Goal: Information Seeking & Learning: Learn about a topic

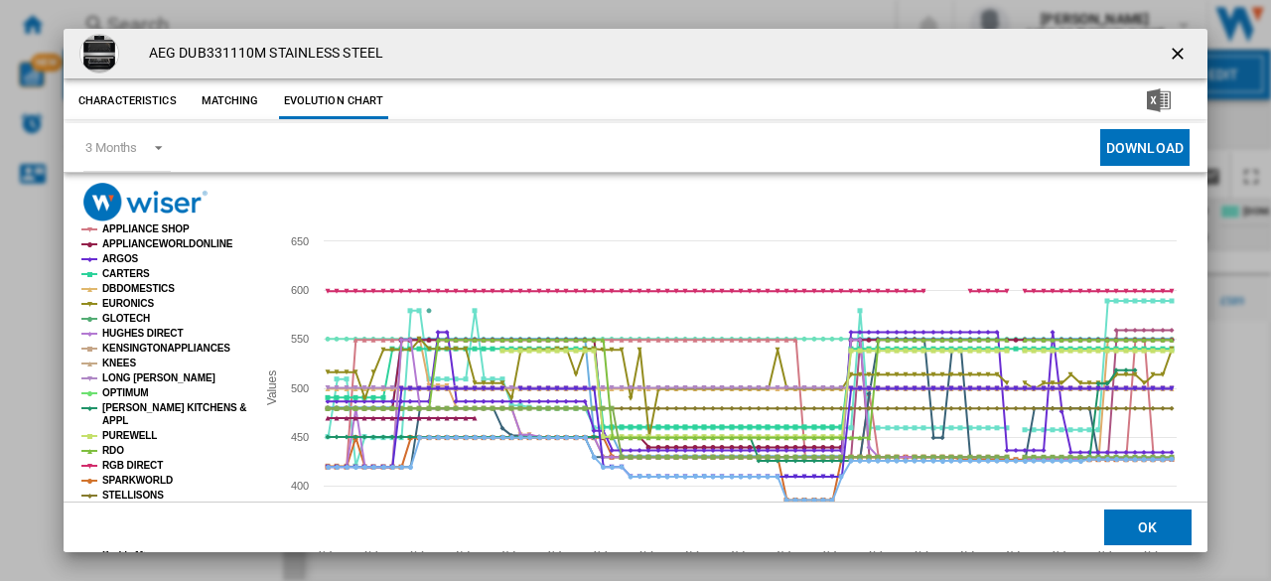
click at [1169, 48] on ng-md-icon "getI18NText('BUTTONS.CLOSE_DIALOG')" at bounding box center [1180, 56] width 24 height 24
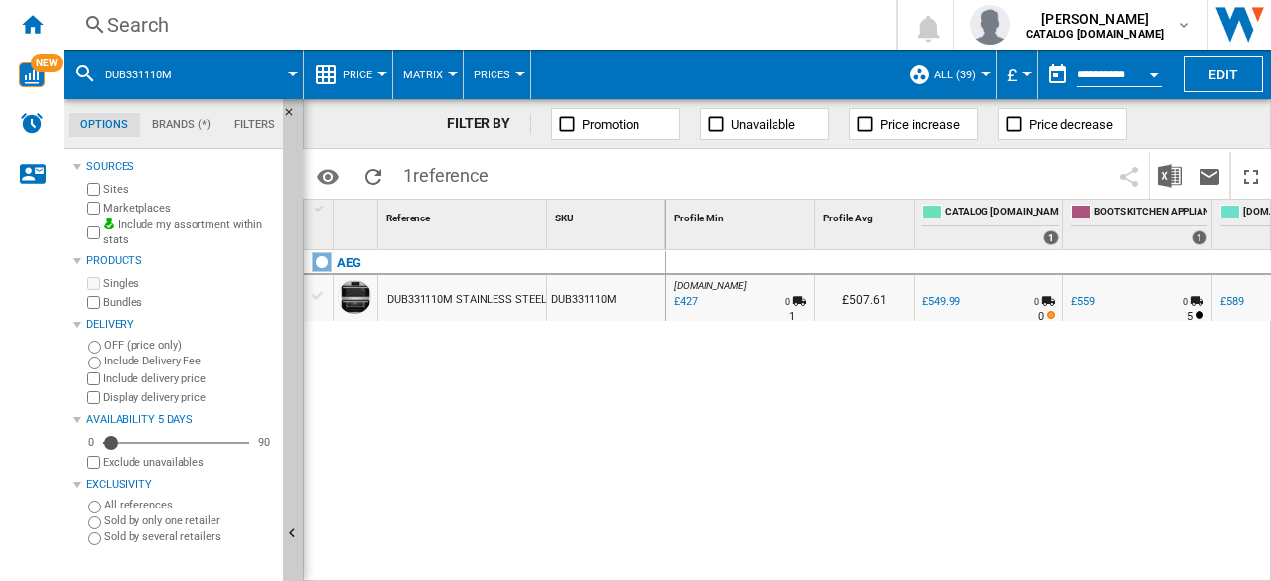
click at [161, 15] on div "Search" at bounding box center [475, 25] width 737 height 28
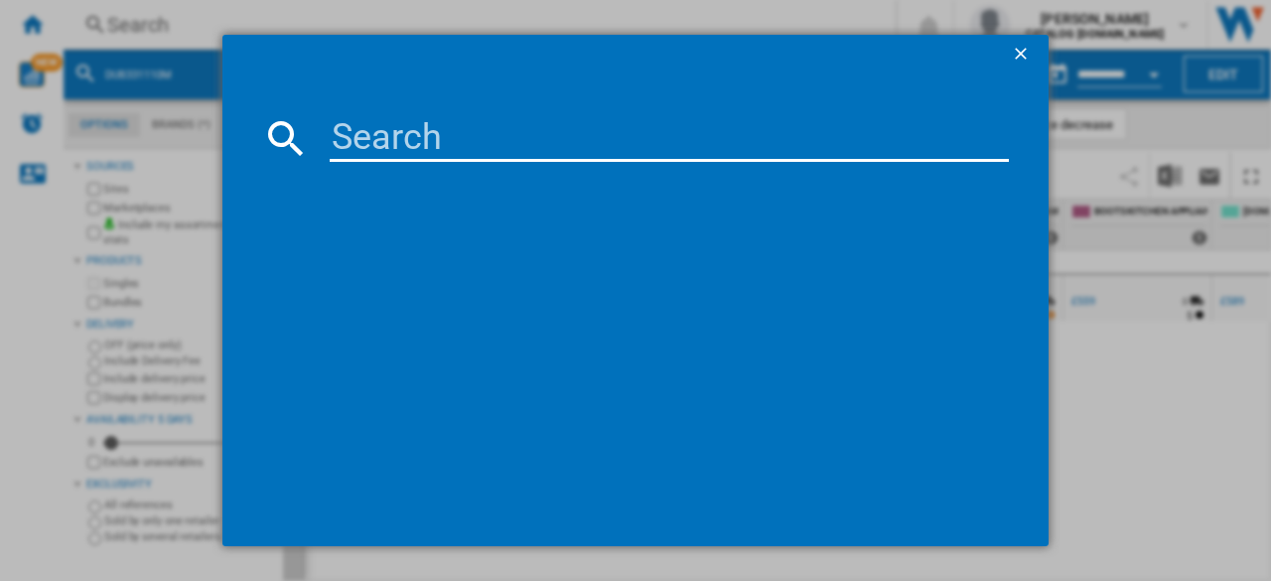
type input "L7WC84636BI"
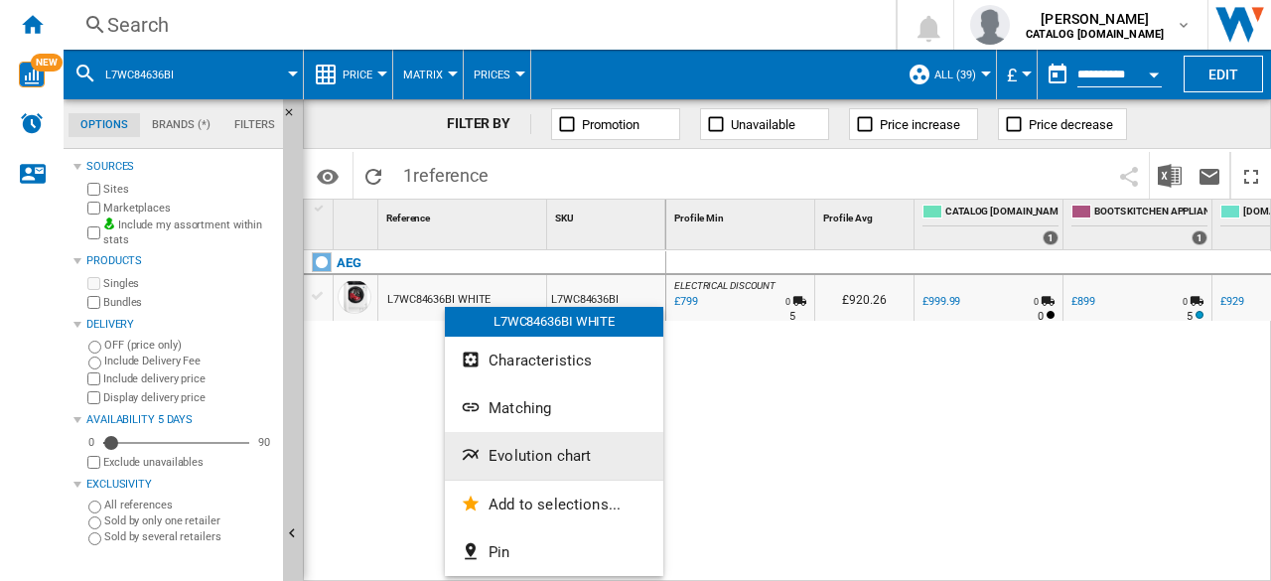
click at [527, 463] on span "Evolution chart" at bounding box center [539, 456] width 102 height 18
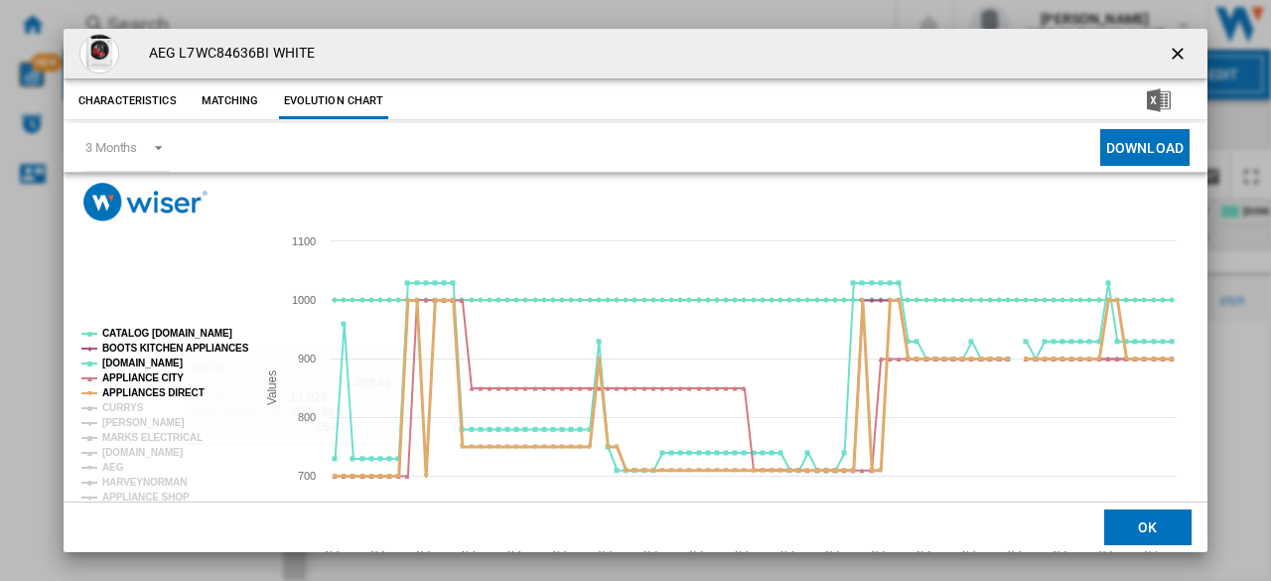
click at [125, 398] on tspan "APPLIANCES DIRECT" at bounding box center [153, 392] width 102 height 11
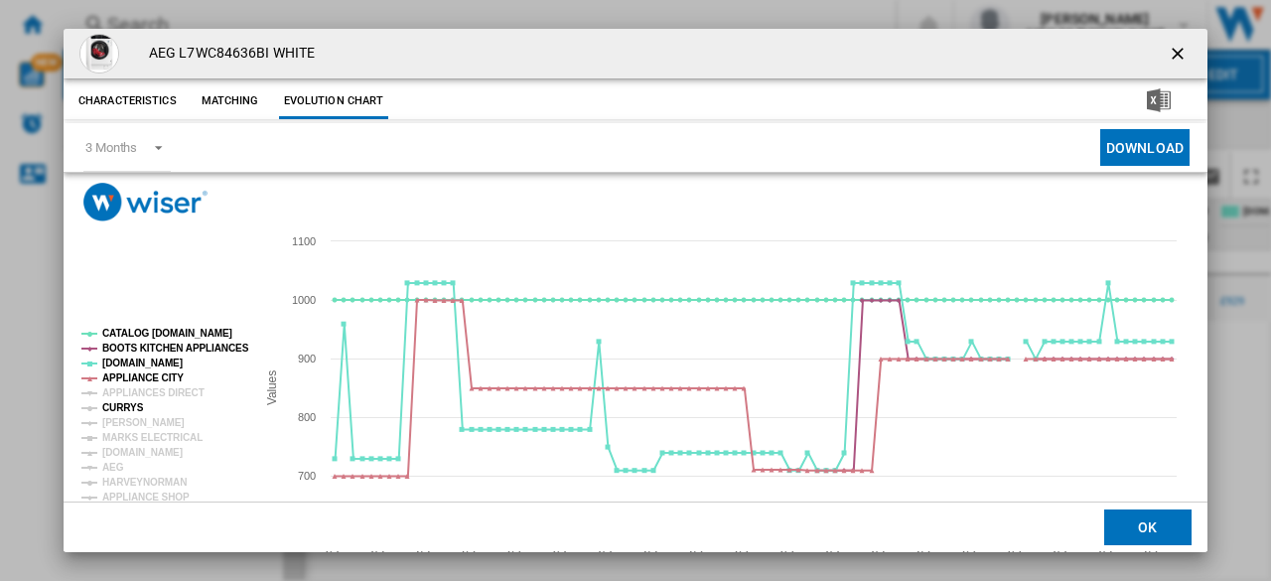
click at [128, 393] on tspan "APPLIANCES DIRECT" at bounding box center [153, 392] width 102 height 11
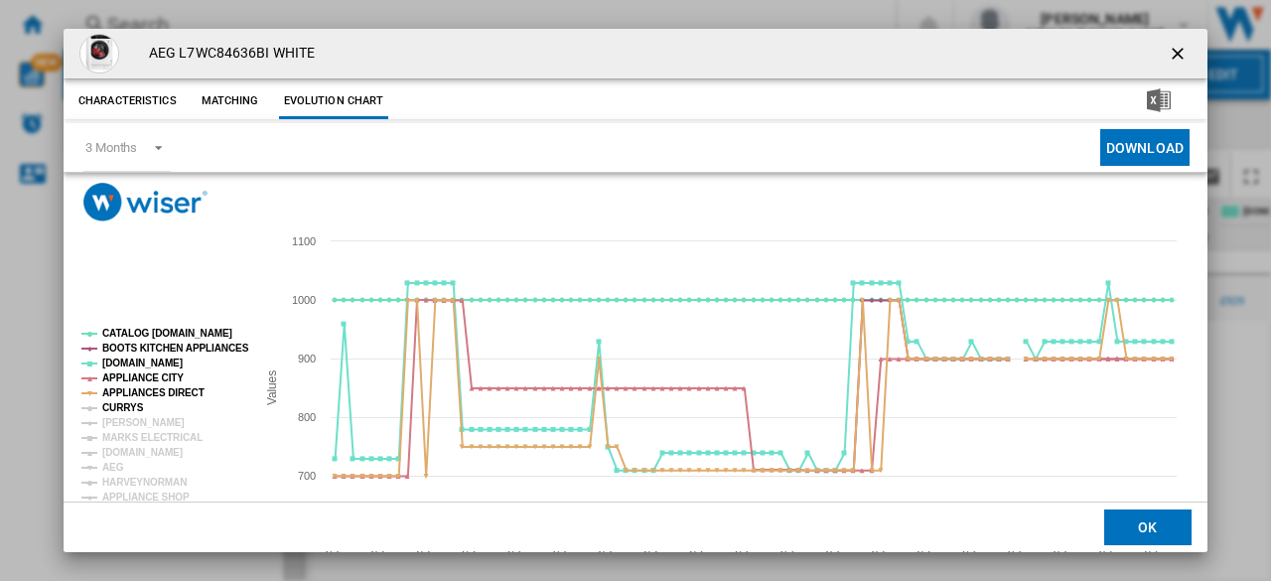
click at [128, 405] on tspan "CURRYS" at bounding box center [123, 407] width 42 height 11
click at [129, 418] on tspan "[PERSON_NAME]" at bounding box center [143, 422] width 82 height 11
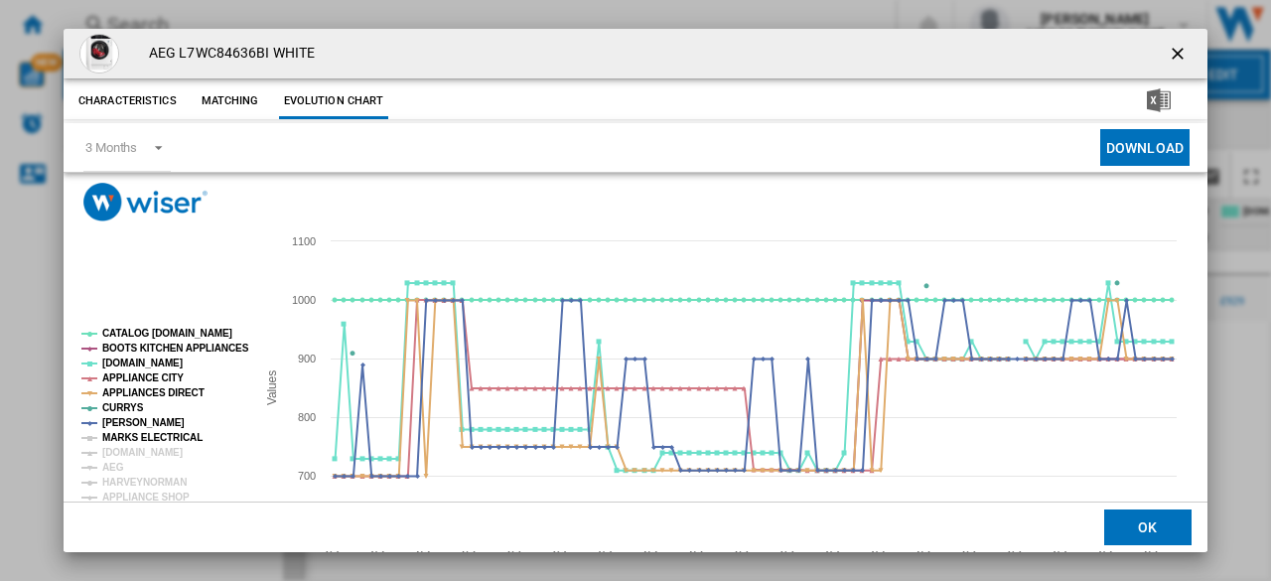
click at [129, 436] on tspan "MARKS ELECTRICAL" at bounding box center [152, 437] width 100 height 11
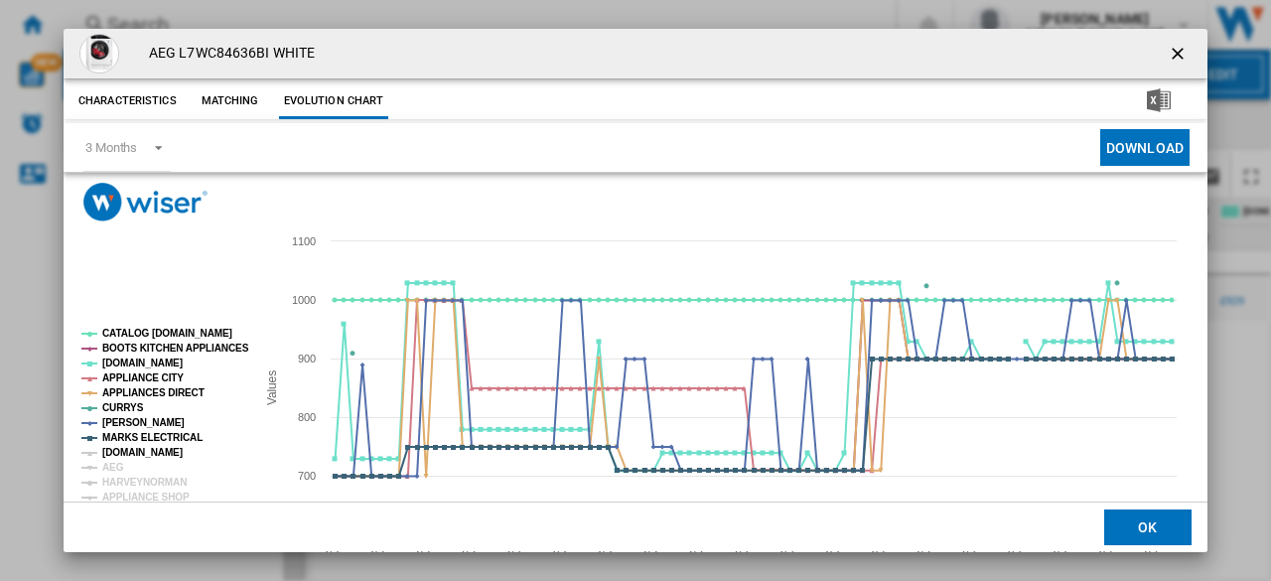
click at [124, 450] on tspan "[DOMAIN_NAME]" at bounding box center [142, 452] width 80 height 11
click at [111, 468] on tspan "AEG" at bounding box center [113, 467] width 22 height 11
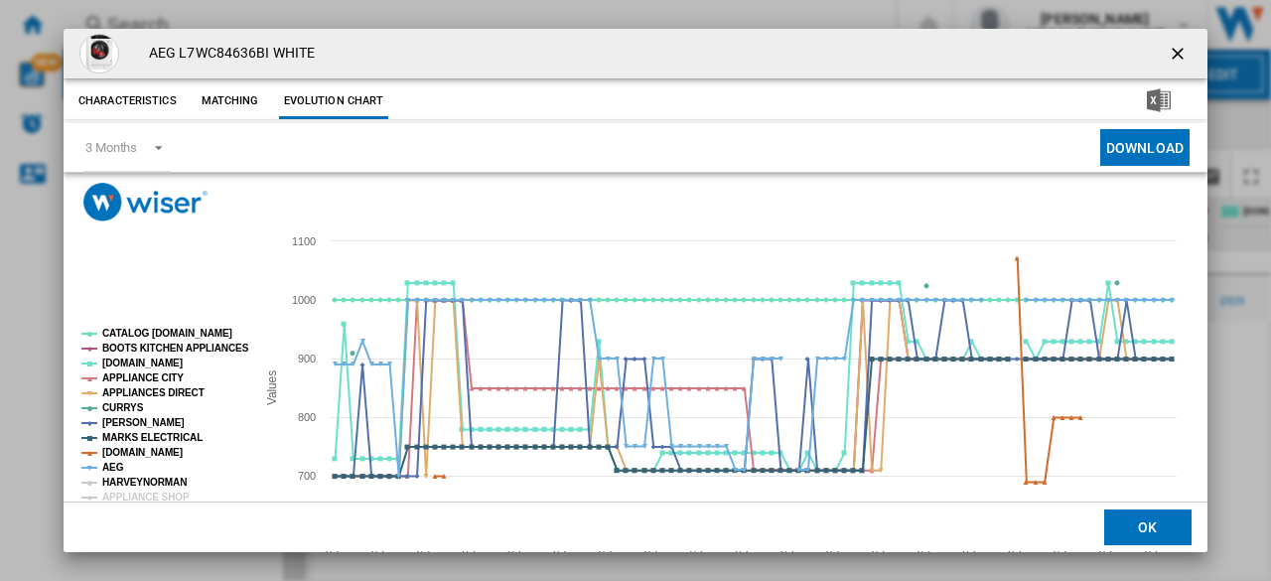
click at [129, 483] on tspan "HARVEYNORMAN" at bounding box center [144, 482] width 84 height 11
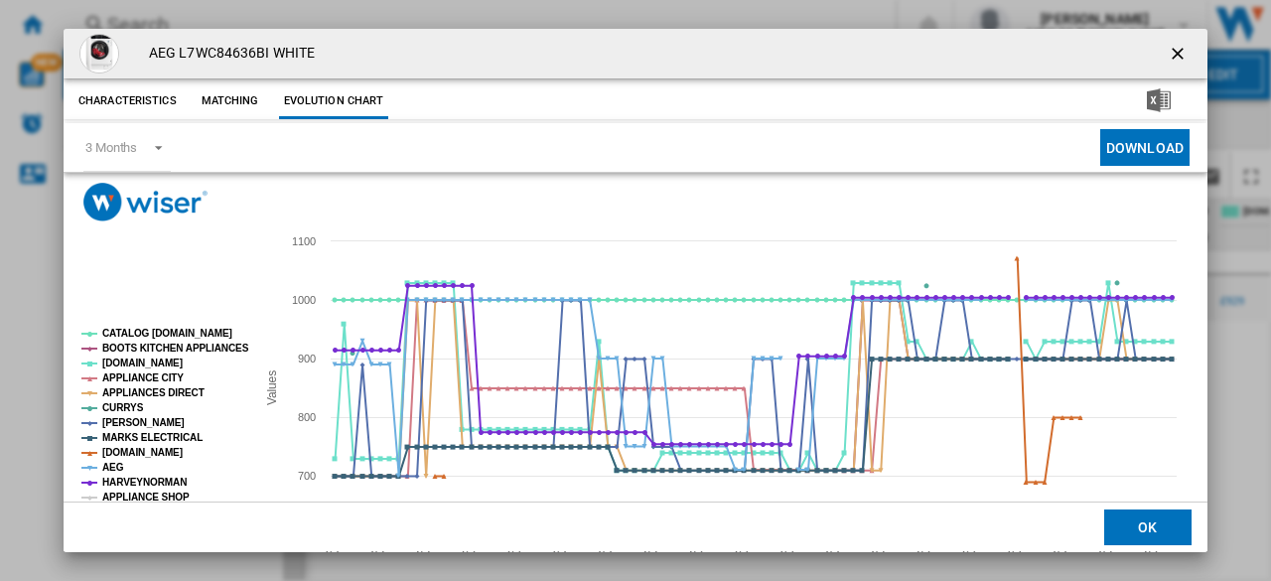
click at [129, 493] on tspan "APPLIANCE SHOP" at bounding box center [145, 496] width 87 height 11
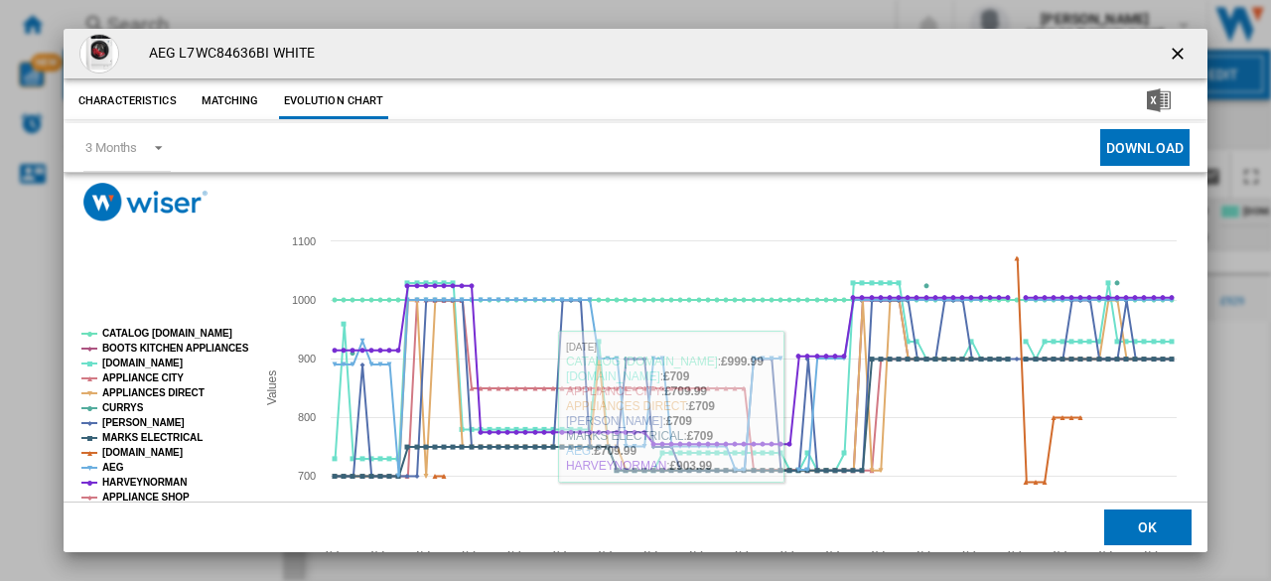
scroll to position [116, 0]
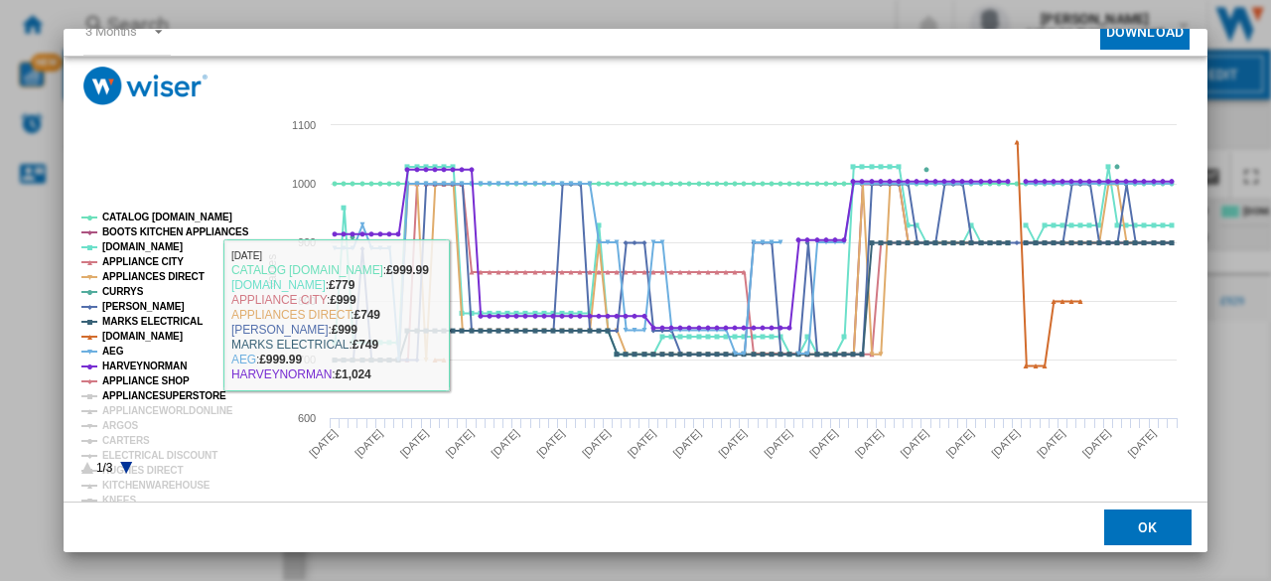
click at [118, 396] on tspan "APPLIANCESUPERSTORE" at bounding box center [164, 395] width 124 height 11
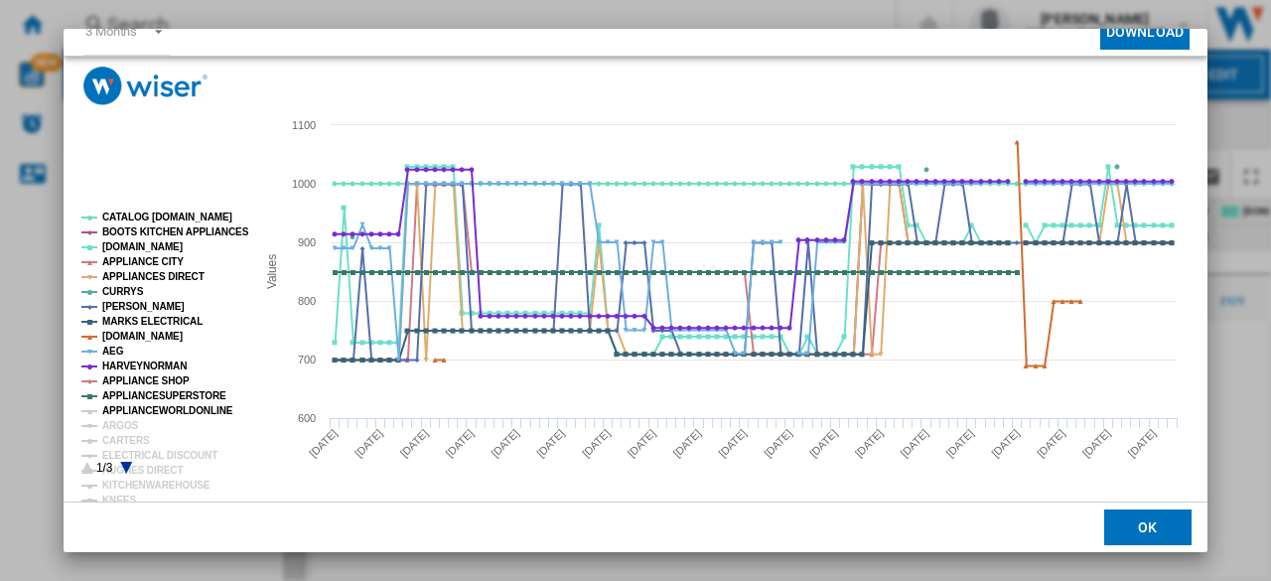
click at [119, 407] on tspan "APPLIANCEWORLDONLINE" at bounding box center [167, 410] width 131 height 11
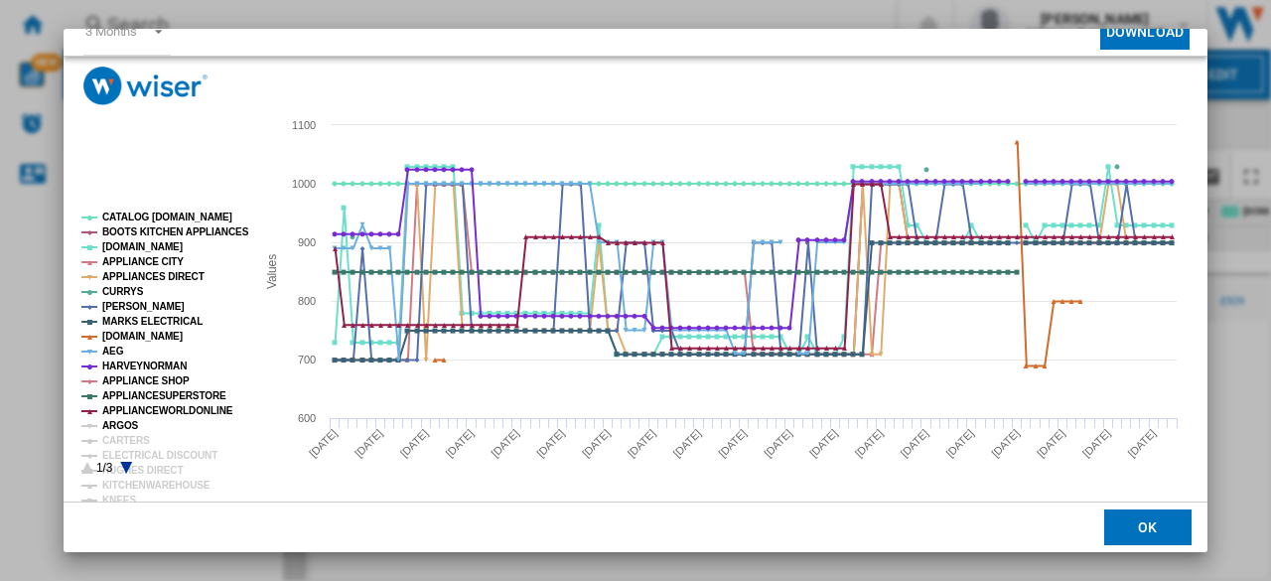
click at [119, 426] on tspan "ARGOS" at bounding box center [120, 425] width 37 height 11
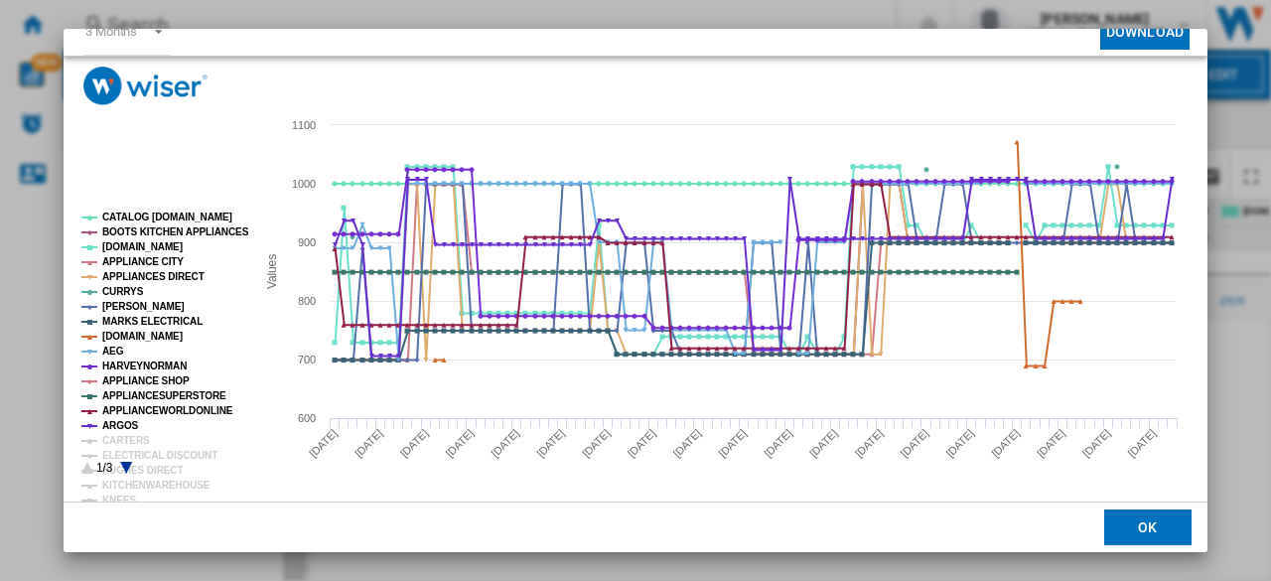
click at [122, 438] on tspan "CARTERS" at bounding box center [126, 440] width 48 height 11
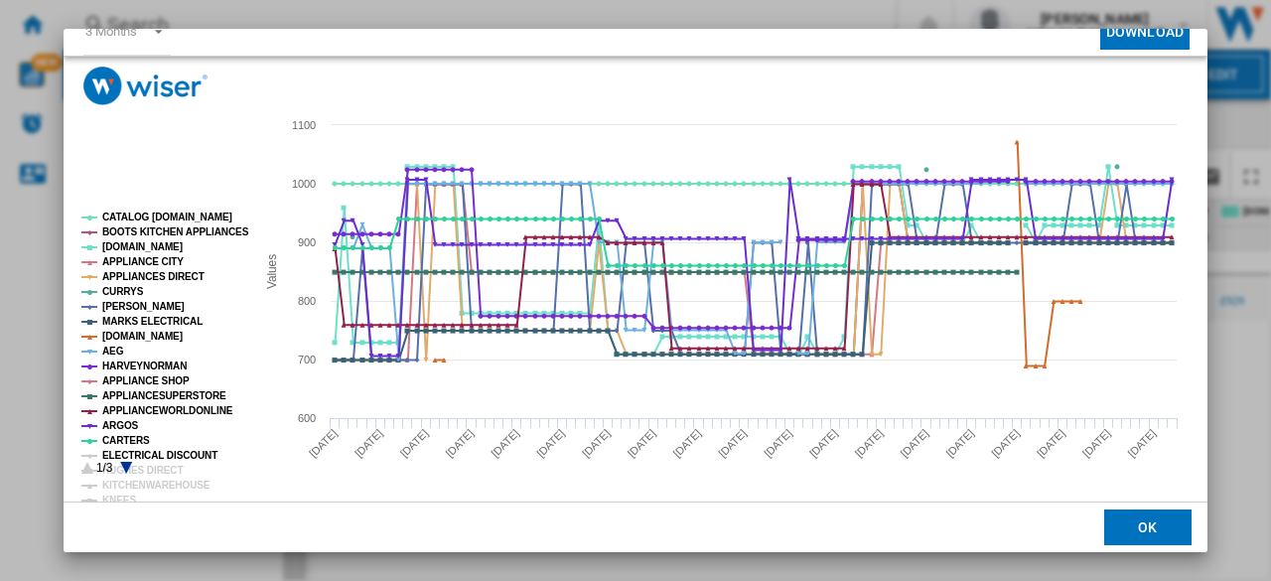
click at [124, 450] on tspan "ELECTRICAL DISCOUNT" at bounding box center [159, 455] width 115 height 11
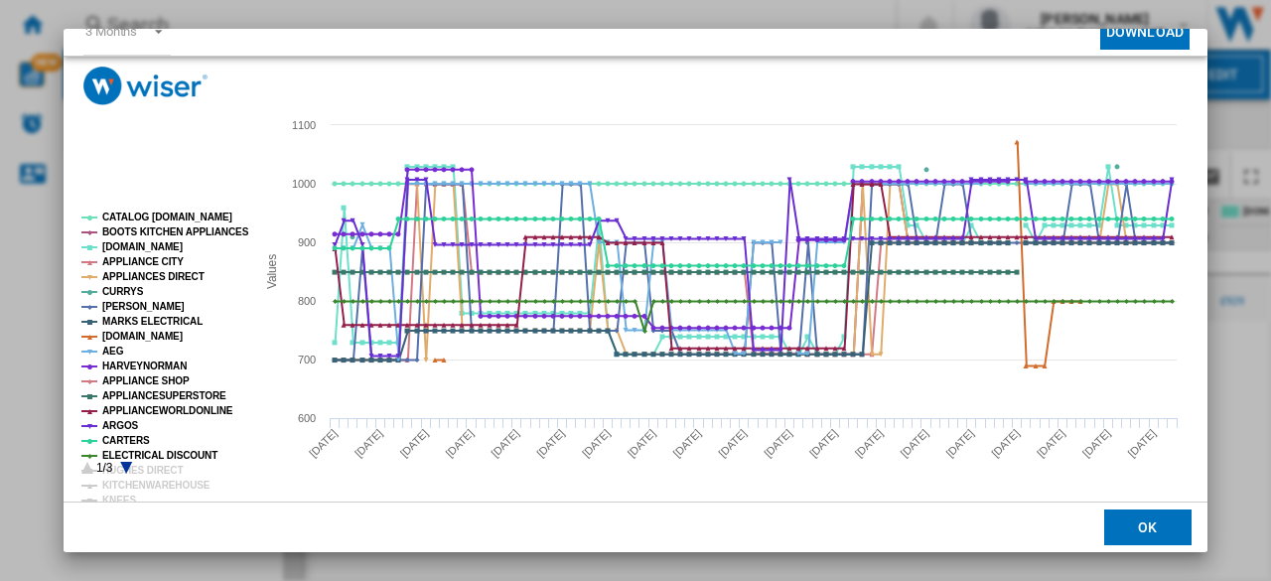
click at [129, 467] on icon "Product popup" at bounding box center [126, 468] width 12 height 12
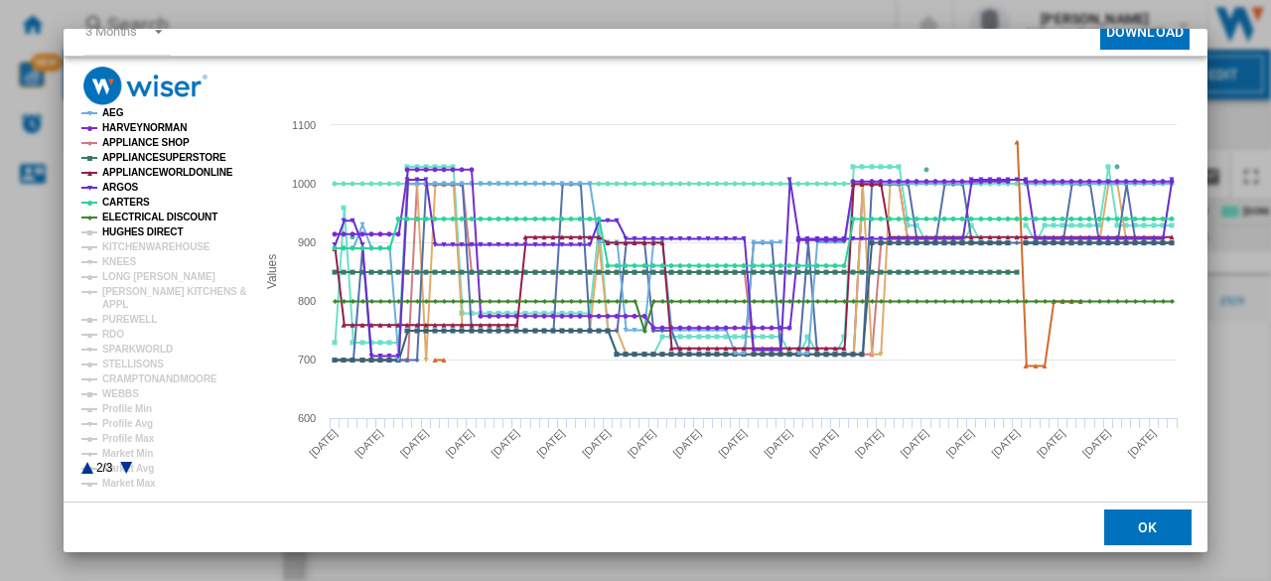
click at [144, 226] on tspan "HUGHES DIRECT" at bounding box center [142, 231] width 80 height 11
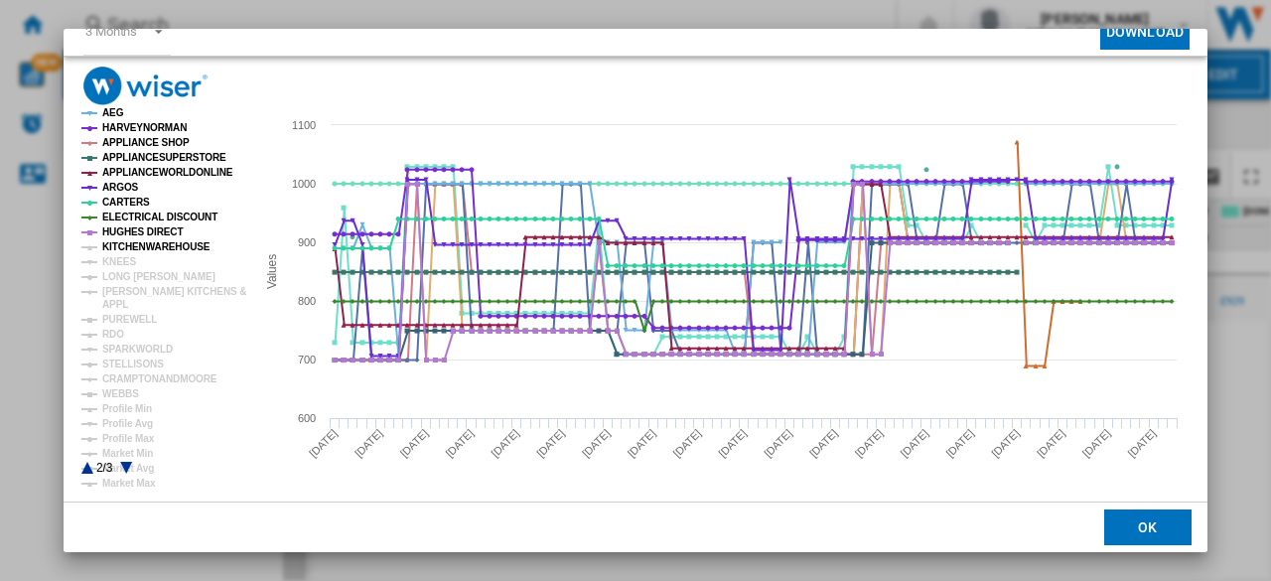
click at [139, 243] on tspan "KITCHENWAREHOUSE" at bounding box center [156, 246] width 108 height 11
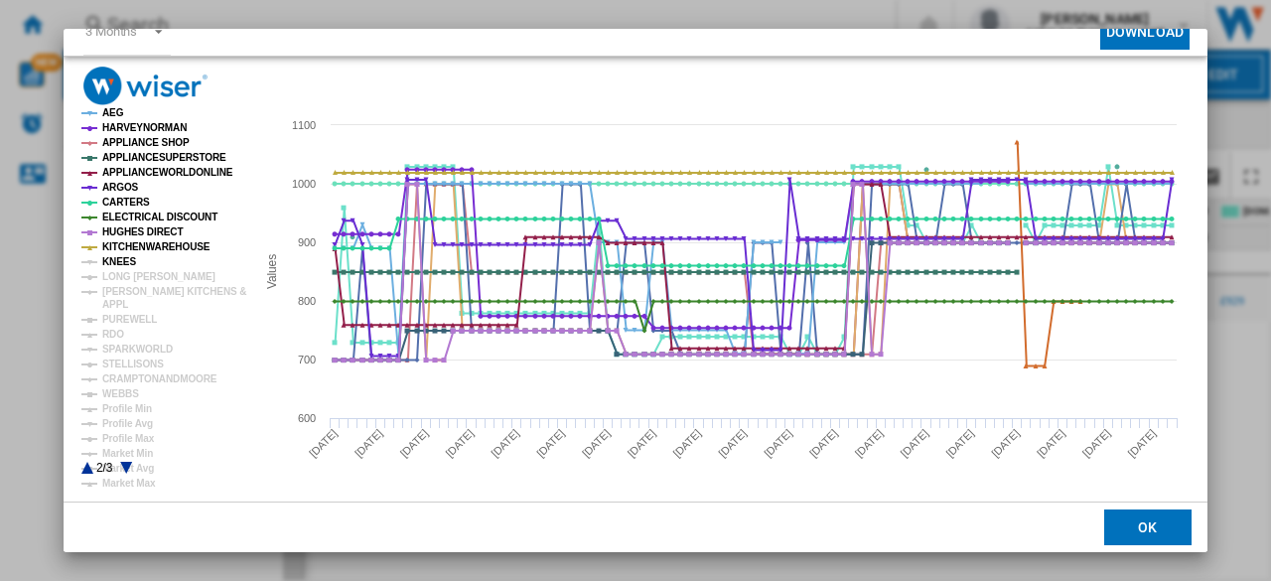
click at [119, 260] on tspan "KNEES" at bounding box center [119, 261] width 34 height 11
click at [127, 275] on tspan "LONG [PERSON_NAME]" at bounding box center [158, 276] width 113 height 11
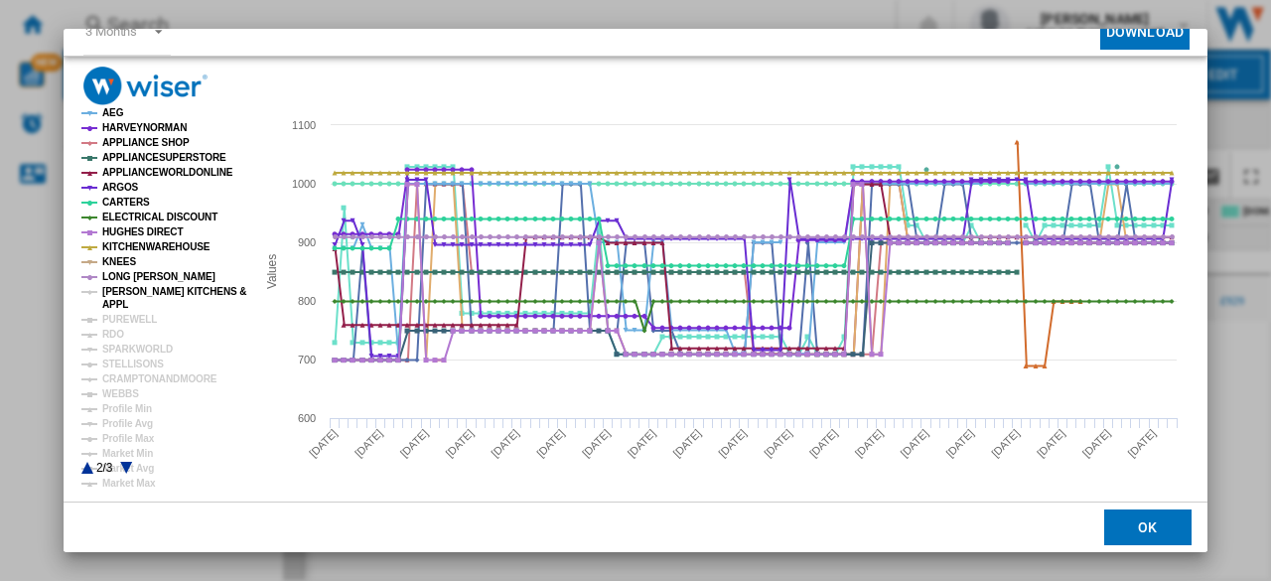
click at [123, 291] on tspan "[PERSON_NAME] KITCHENS &" at bounding box center [174, 291] width 144 height 11
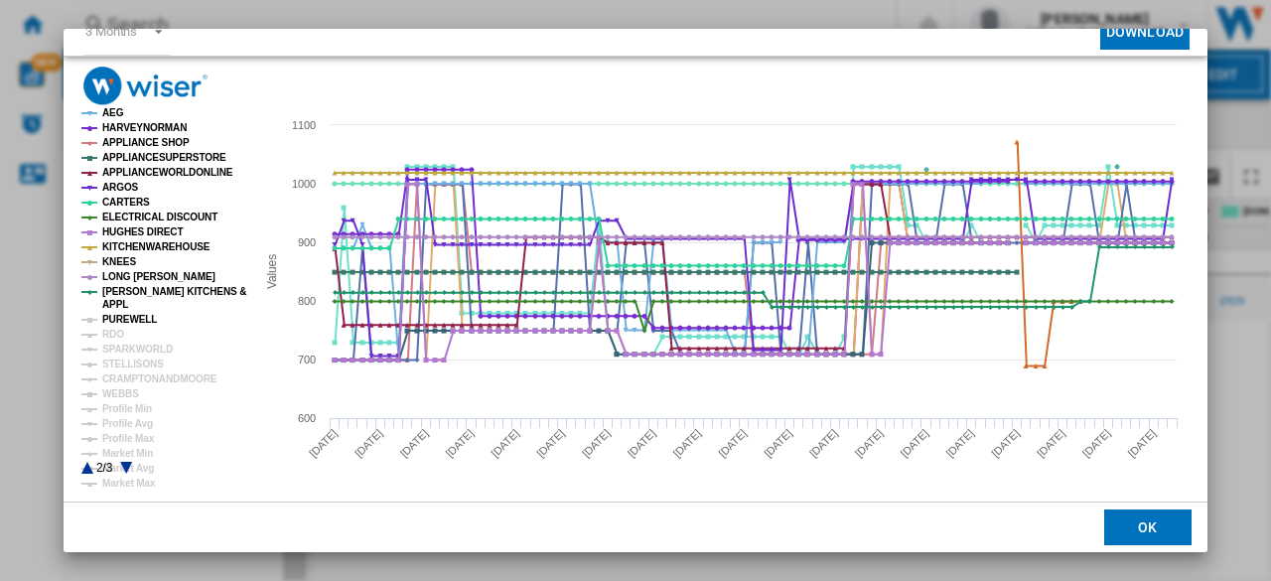
click at [119, 315] on tspan "PUREWELL" at bounding box center [129, 319] width 55 height 11
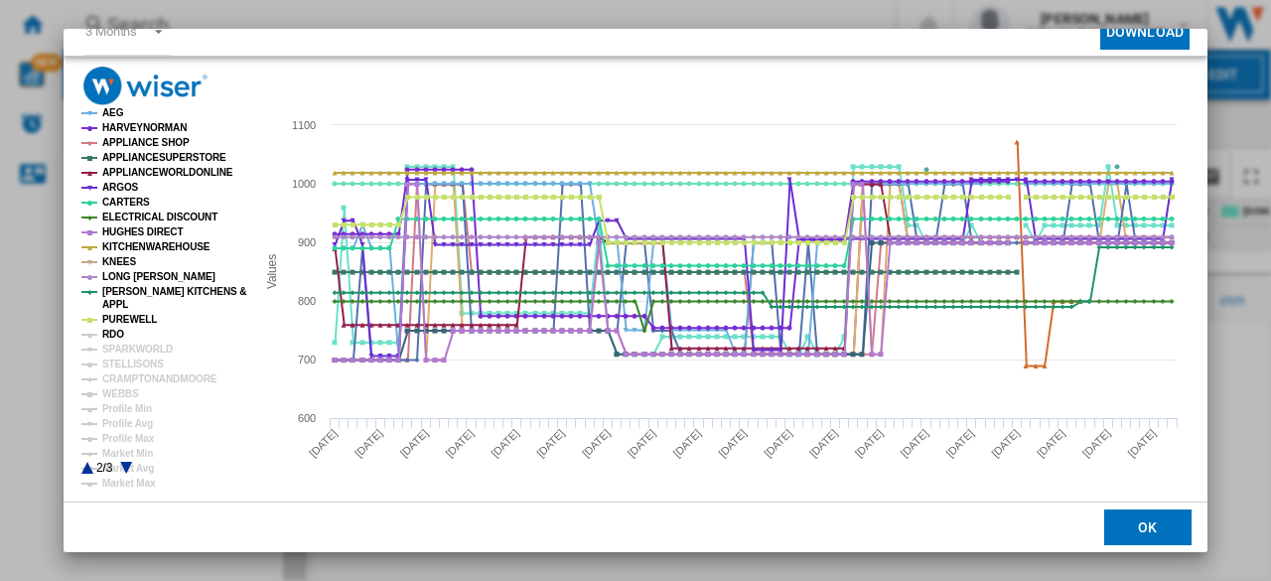
click at [114, 333] on tspan "RDO" at bounding box center [113, 334] width 22 height 11
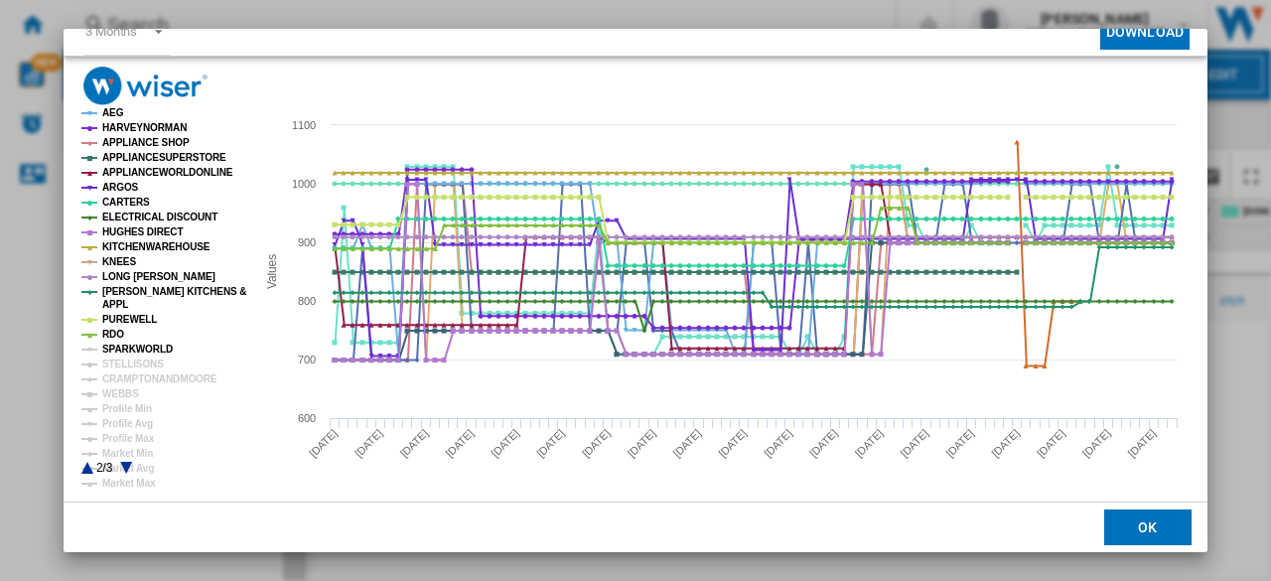
click at [123, 348] on tspan "SPARKWORLD" at bounding box center [137, 349] width 70 height 11
click at [122, 359] on tspan "STELLISONS" at bounding box center [133, 363] width 62 height 11
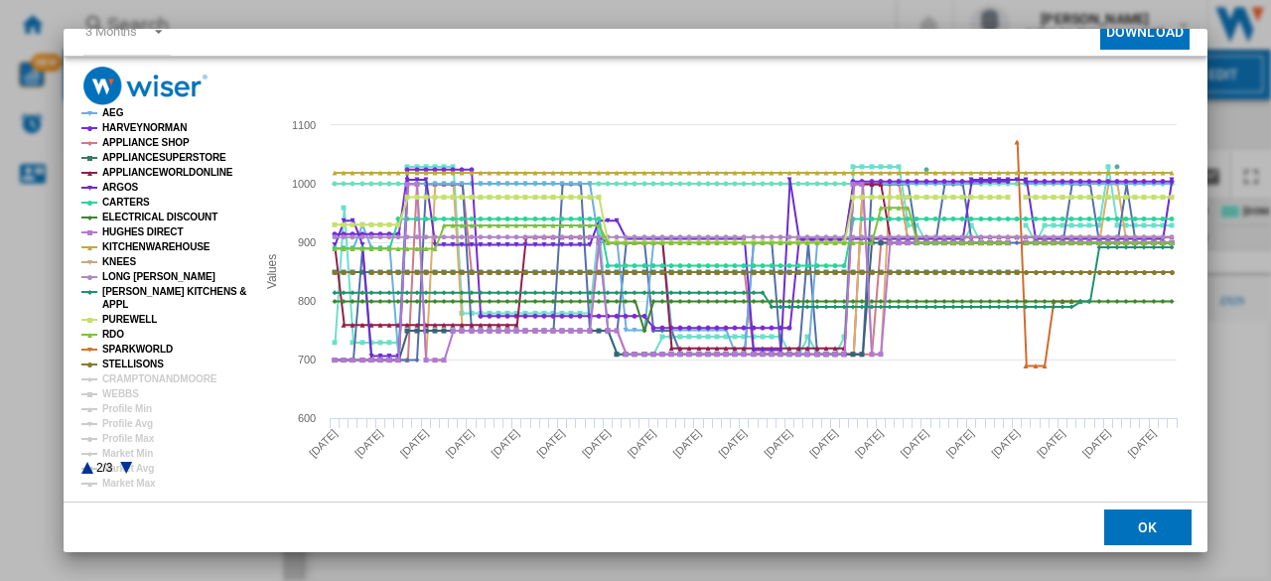
click at [121, 369] on tspan "STELLISONS" at bounding box center [133, 363] width 62 height 11
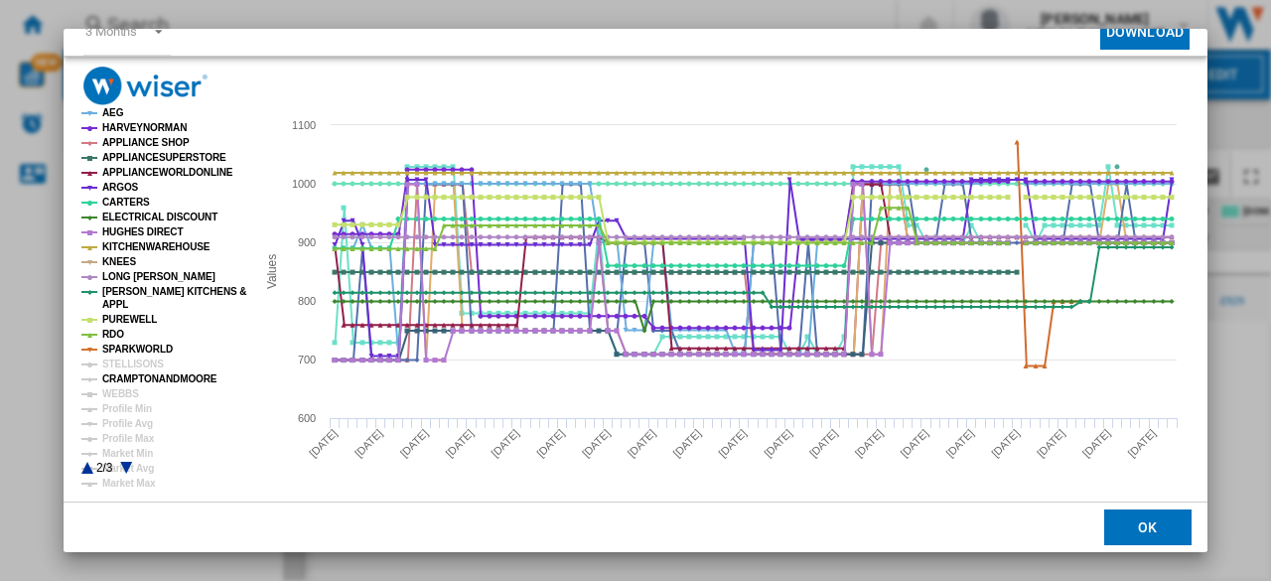
click at [121, 376] on tspan "CRAMPTONANDMOORE" at bounding box center [159, 378] width 115 height 11
click at [120, 366] on tspan "STELLISONS" at bounding box center [133, 363] width 62 height 11
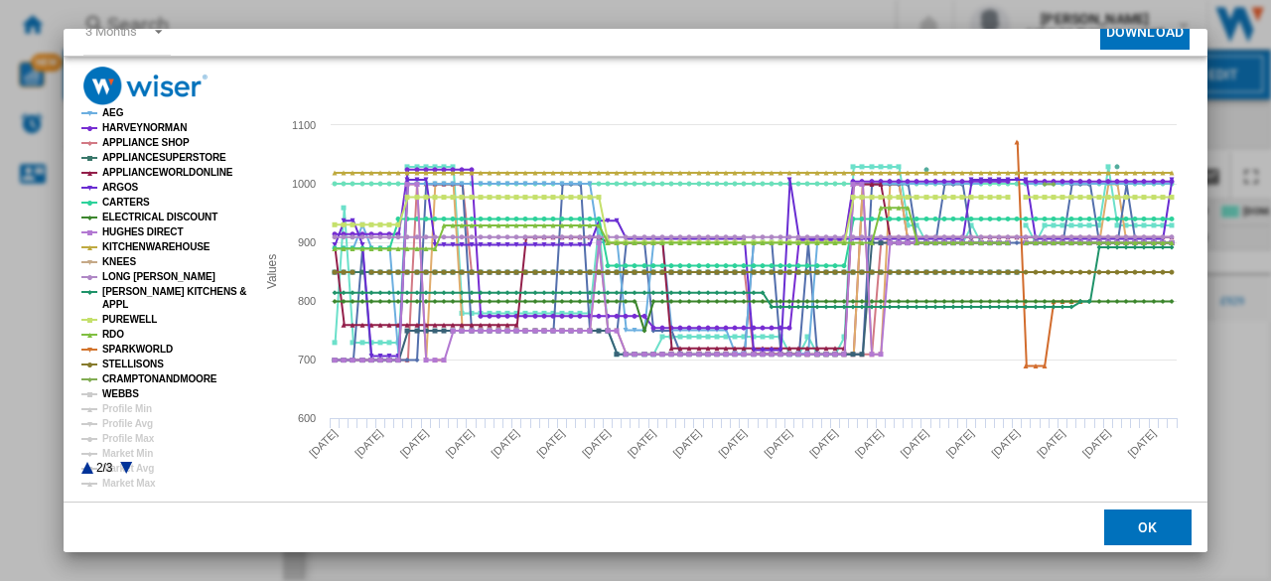
click at [122, 388] on tspan "WEBBS" at bounding box center [120, 393] width 37 height 11
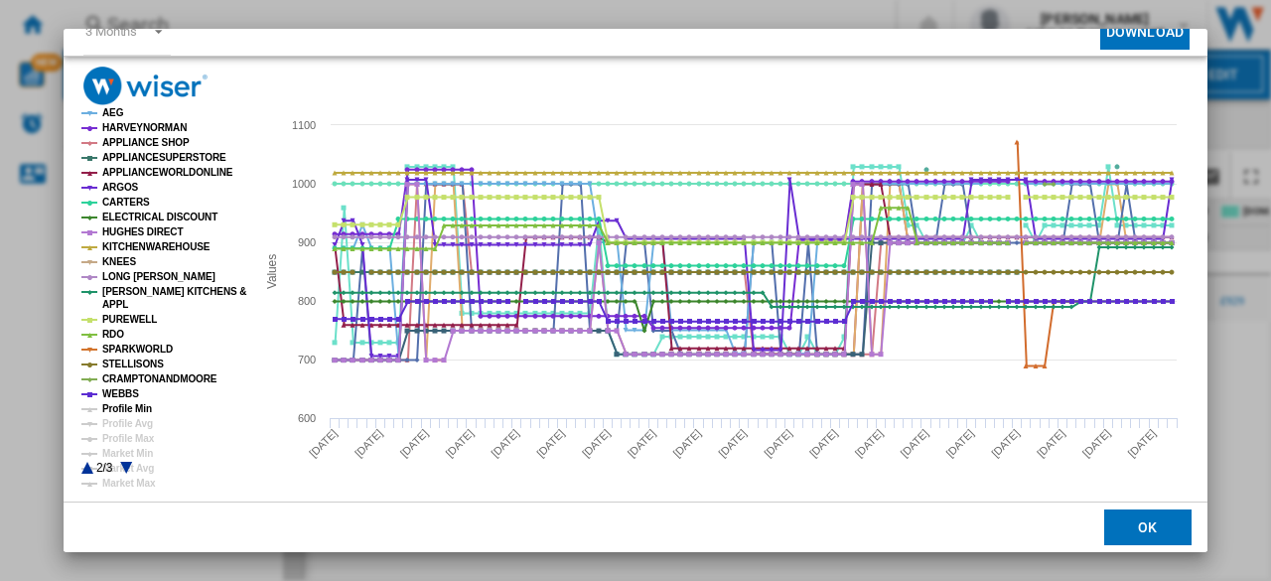
click at [127, 411] on tspan "Profile Min" at bounding box center [127, 408] width 50 height 11
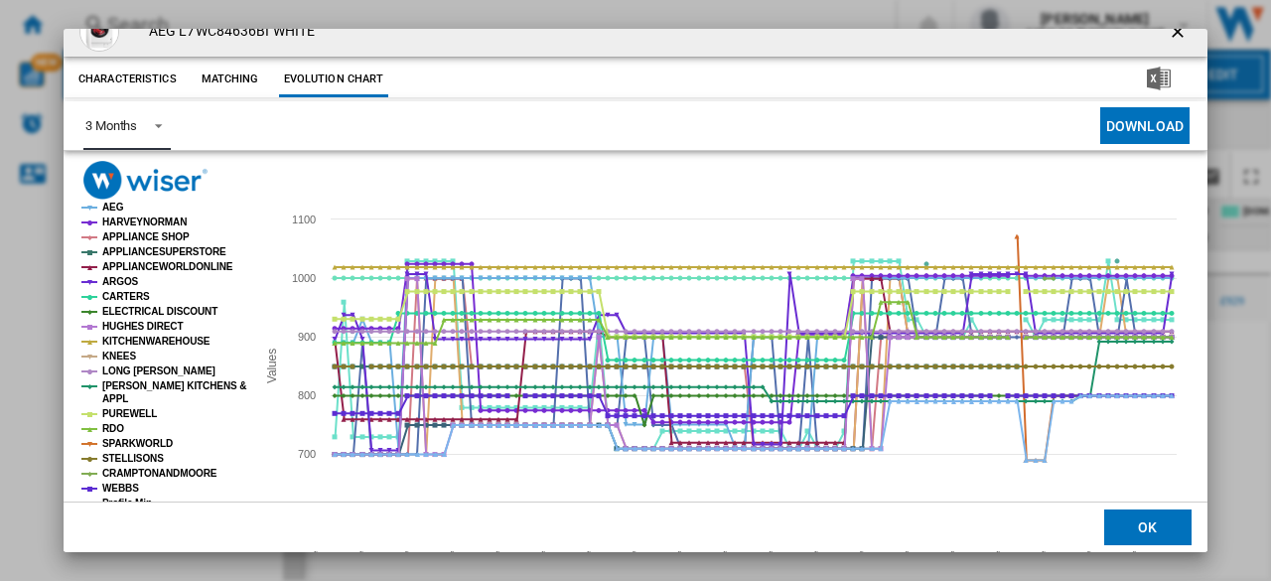
click at [125, 120] on div "3 Months" at bounding box center [111, 125] width 52 height 15
click at [133, 166] on div "6 Months" at bounding box center [111, 174] width 52 height 18
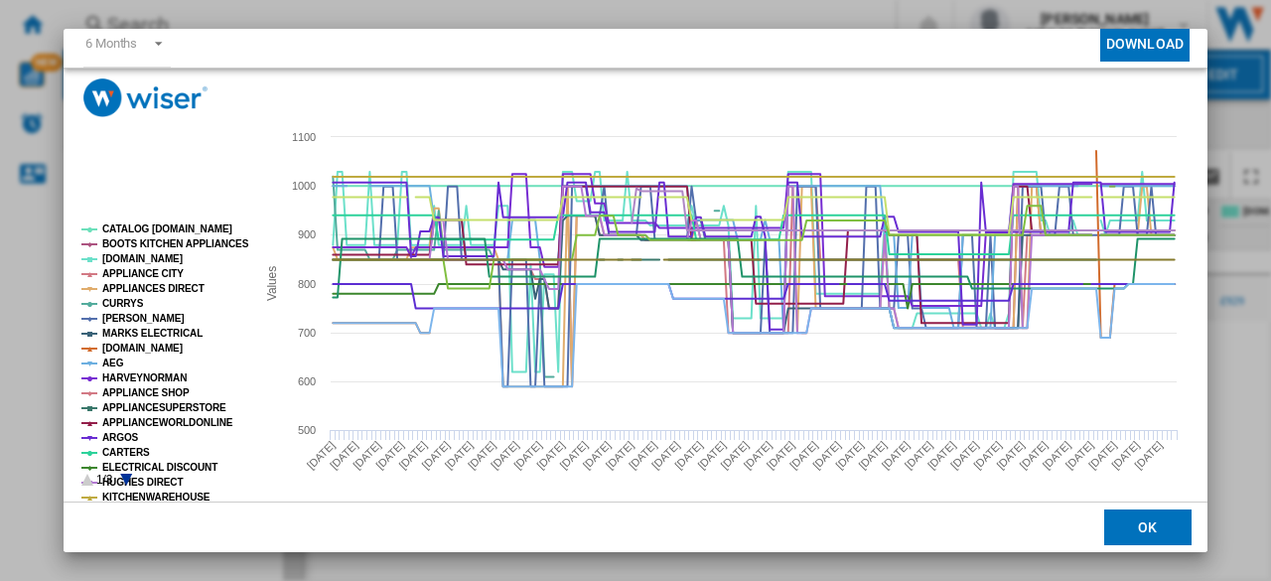
scroll to position [116, 0]
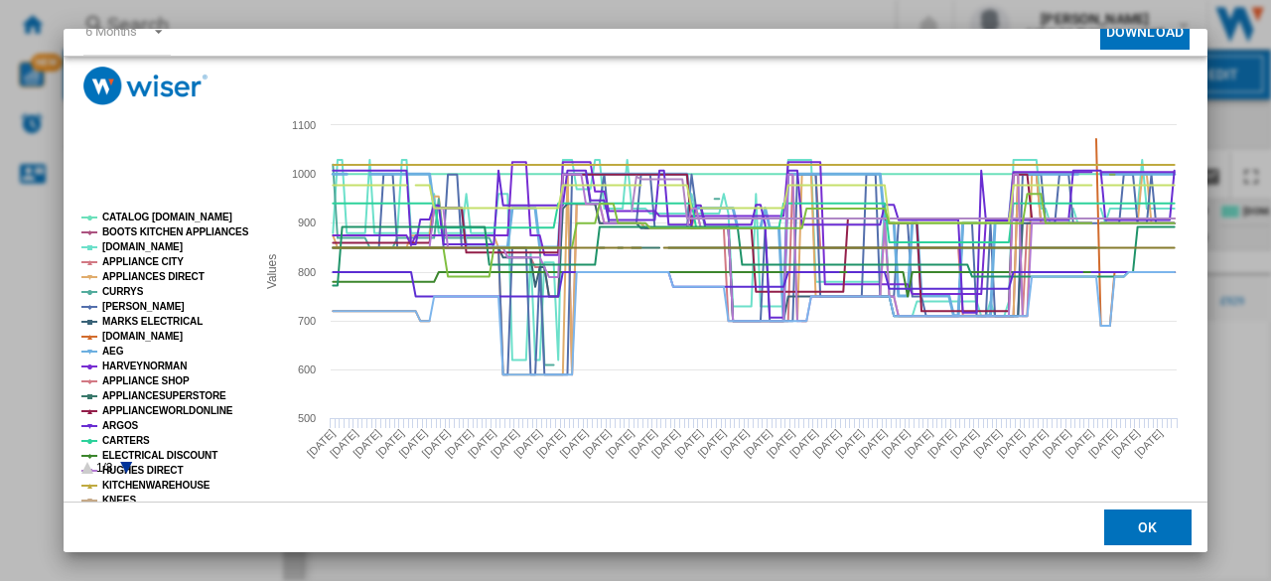
click at [117, 352] on tspan "AEG" at bounding box center [113, 350] width 22 height 11
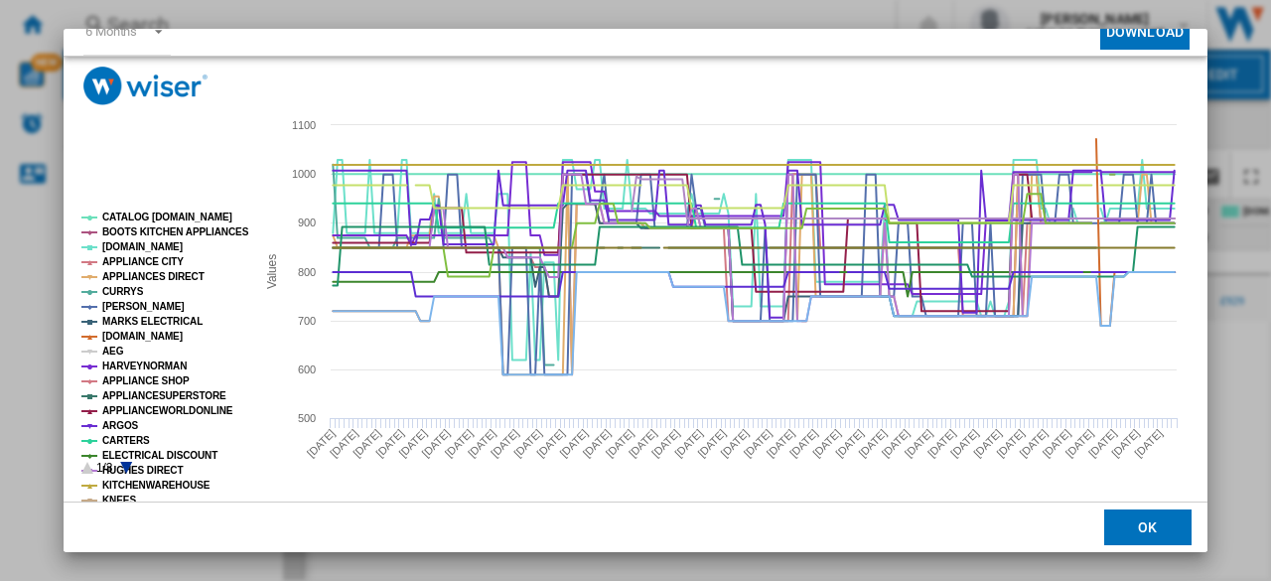
click at [117, 354] on tspan "AEG" at bounding box center [113, 350] width 22 height 11
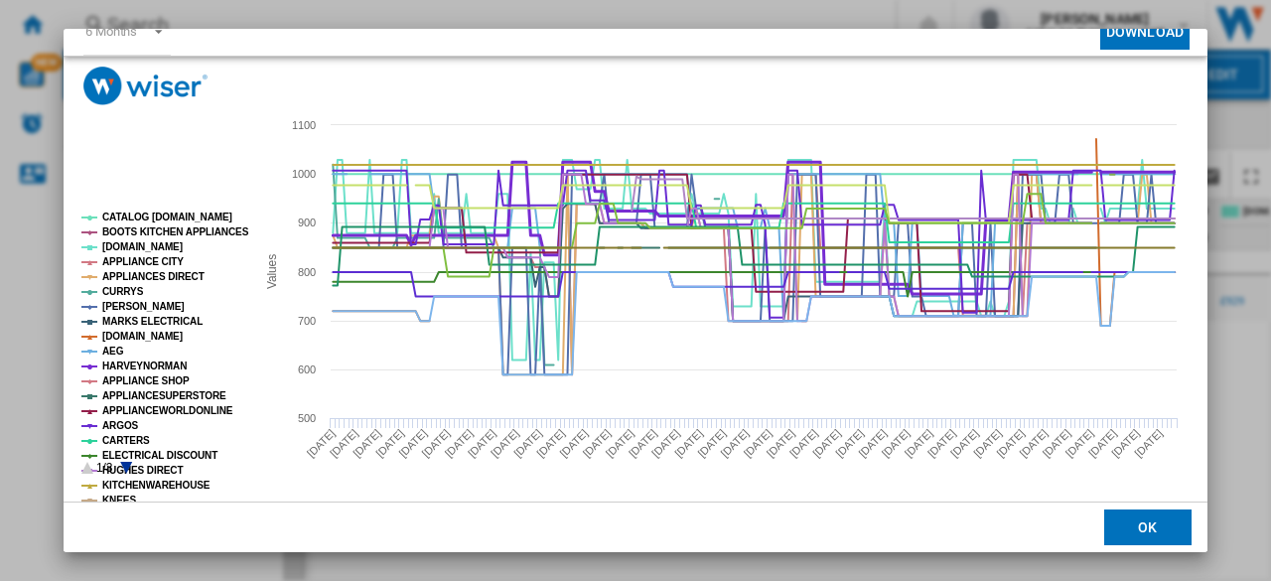
click at [117, 366] on tspan "HARVEYNORMAN" at bounding box center [144, 365] width 84 height 11
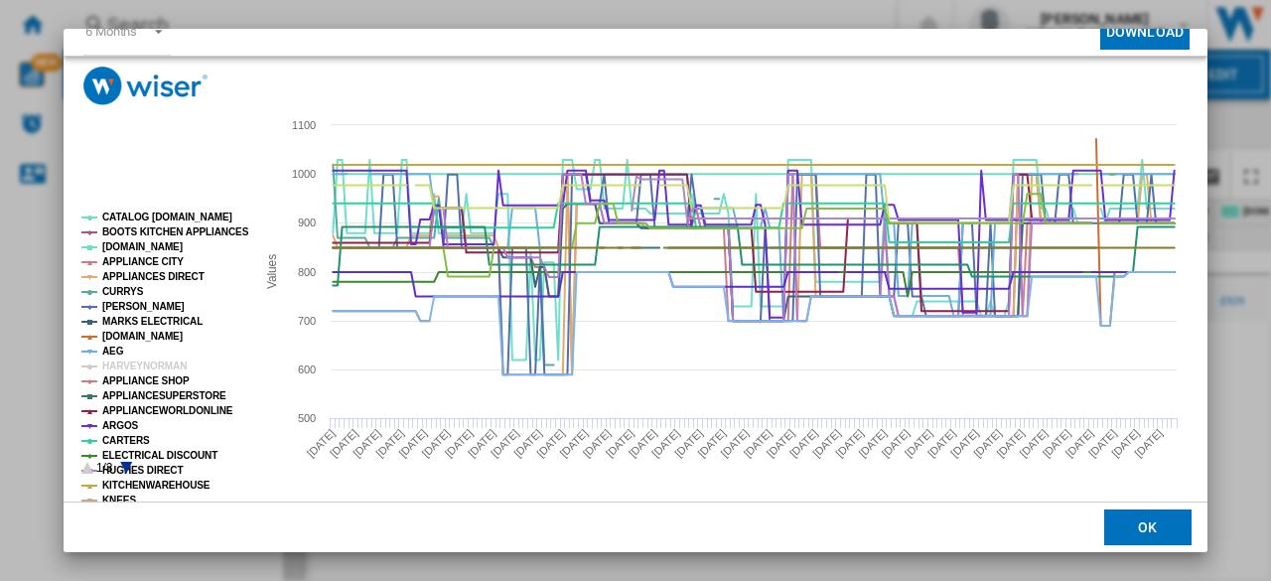
click at [117, 366] on tspan "HARVEYNORMAN" at bounding box center [144, 365] width 84 height 11
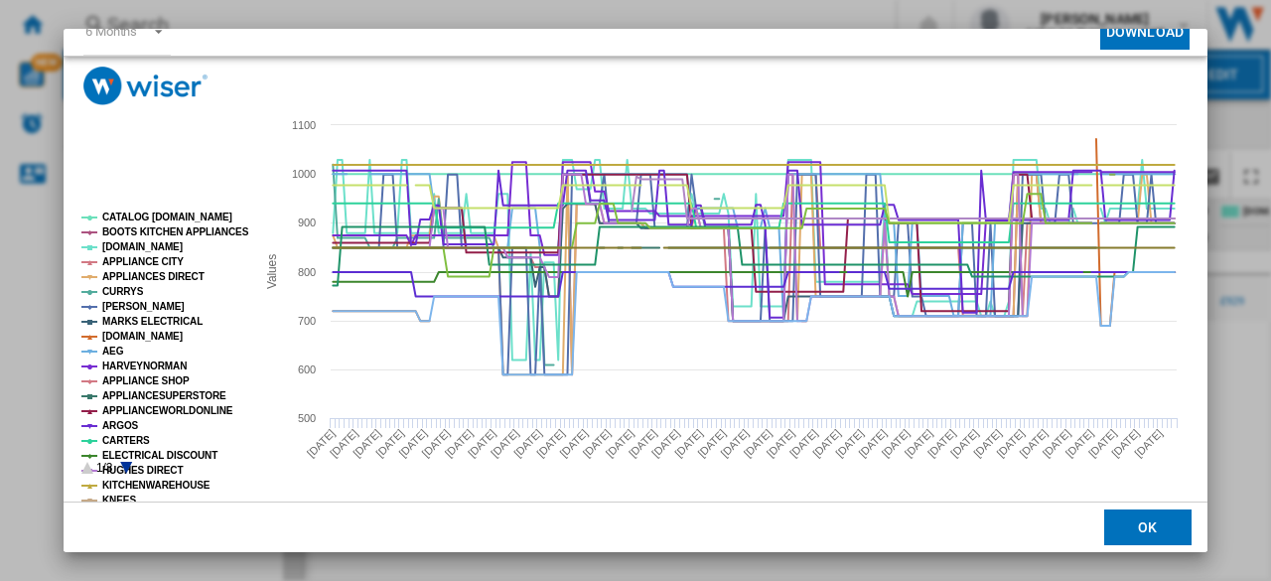
click at [116, 380] on tspan "APPLIANCE SHOP" at bounding box center [145, 380] width 87 height 11
click at [117, 395] on tspan "APPLIANCESUPERSTORE" at bounding box center [164, 395] width 124 height 11
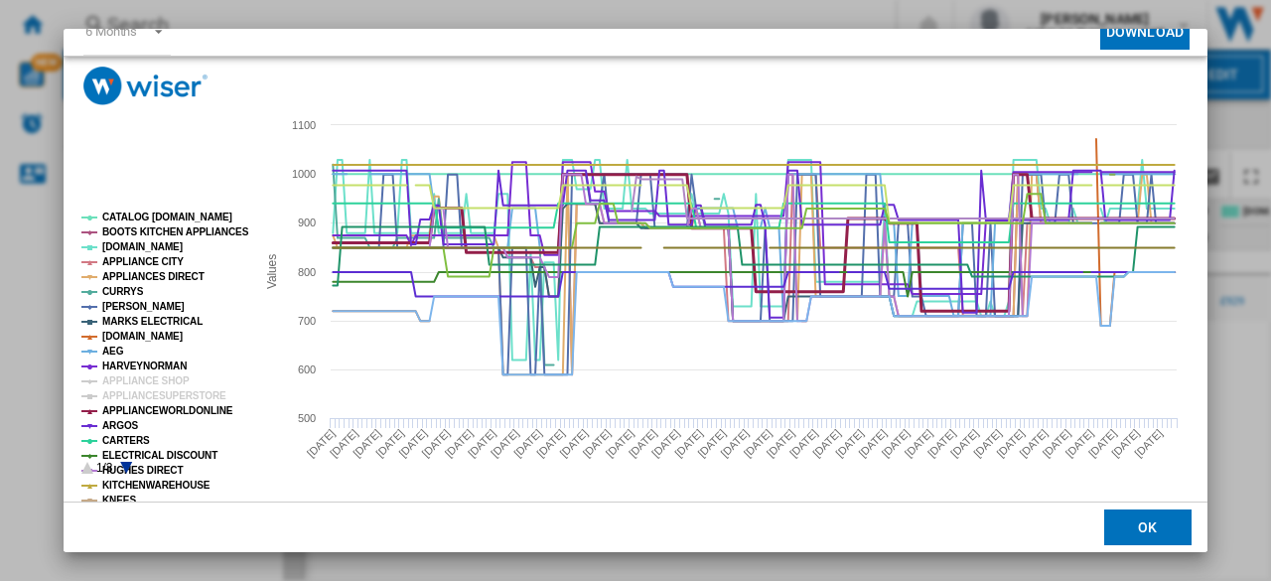
click at [118, 412] on tspan "APPLIANCEWORLDONLINE" at bounding box center [167, 410] width 131 height 11
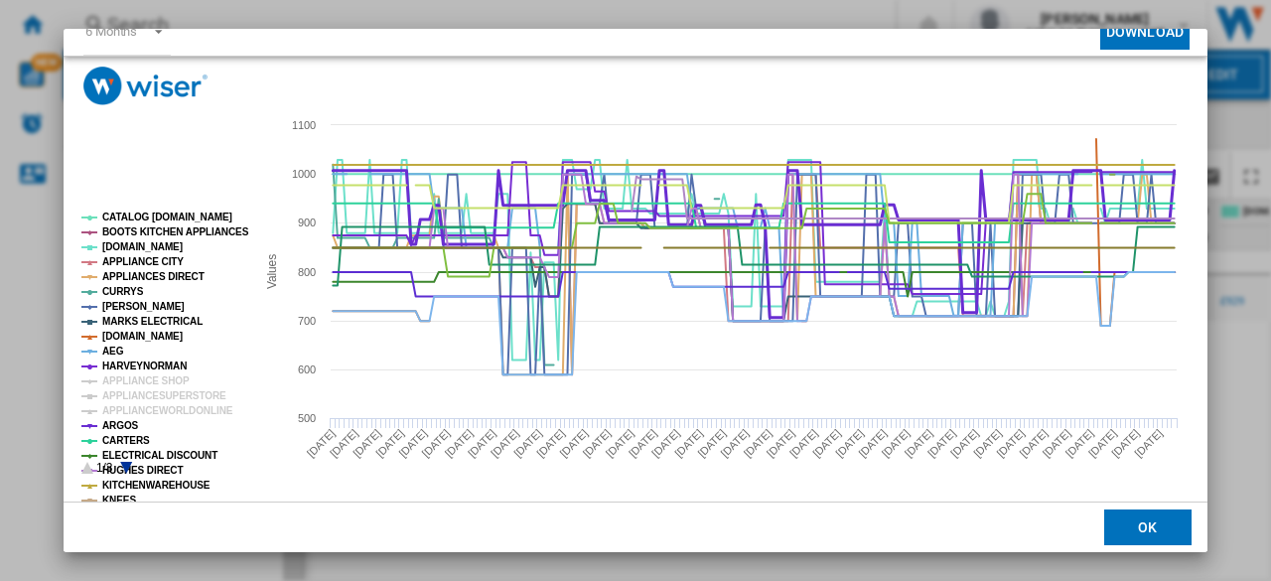
click at [119, 426] on tspan "ARGOS" at bounding box center [120, 425] width 37 height 11
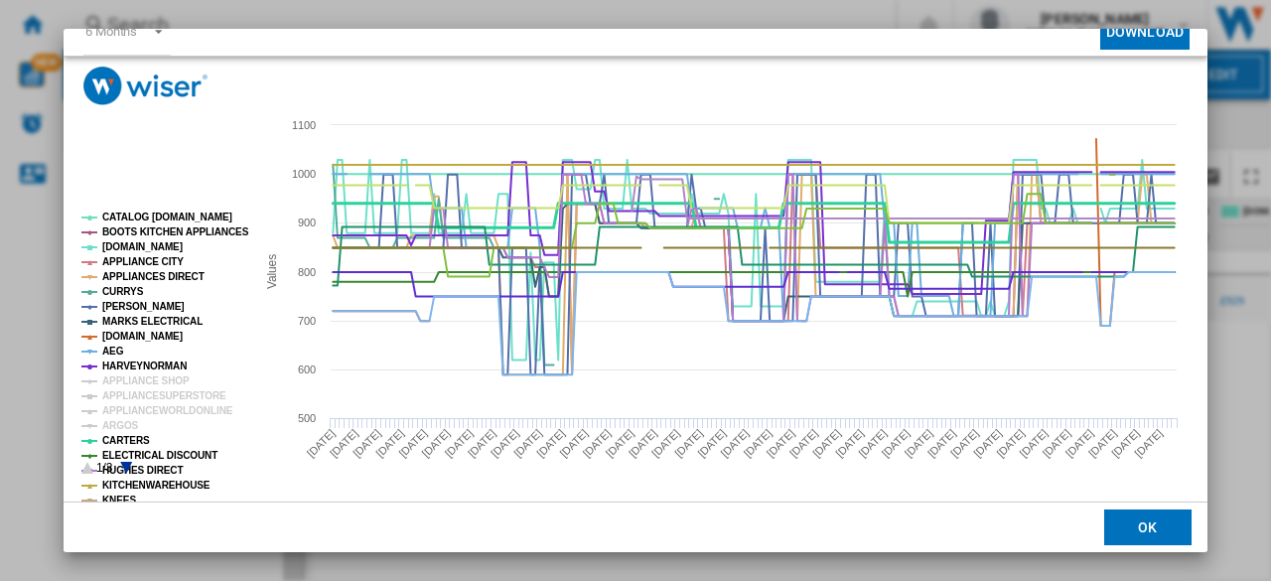
click at [122, 438] on tspan "CARTERS" at bounding box center [126, 440] width 48 height 11
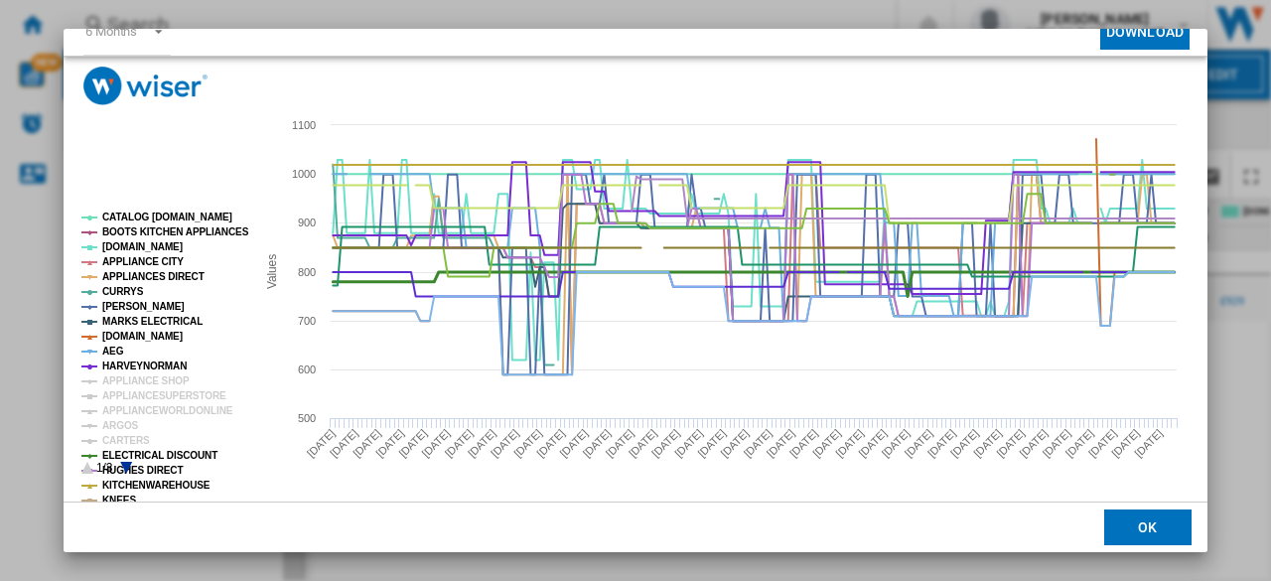
click at [123, 450] on tspan "ELECTRICAL DISCOUNT" at bounding box center [159, 455] width 115 height 11
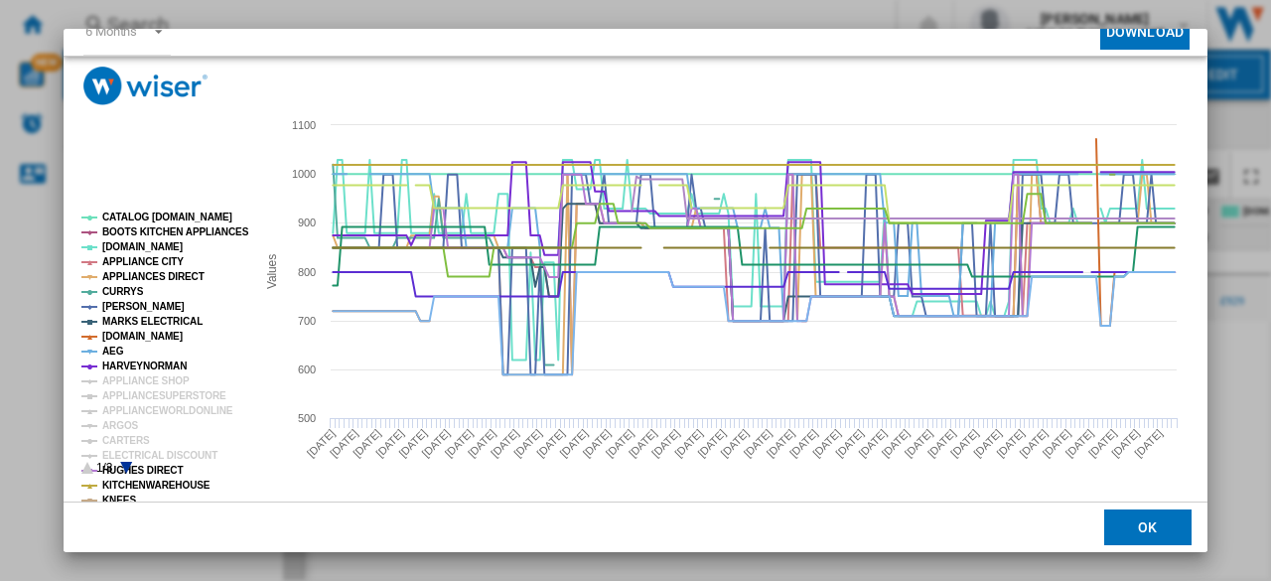
click at [129, 464] on icon "Product popup" at bounding box center [126, 468] width 12 height 12
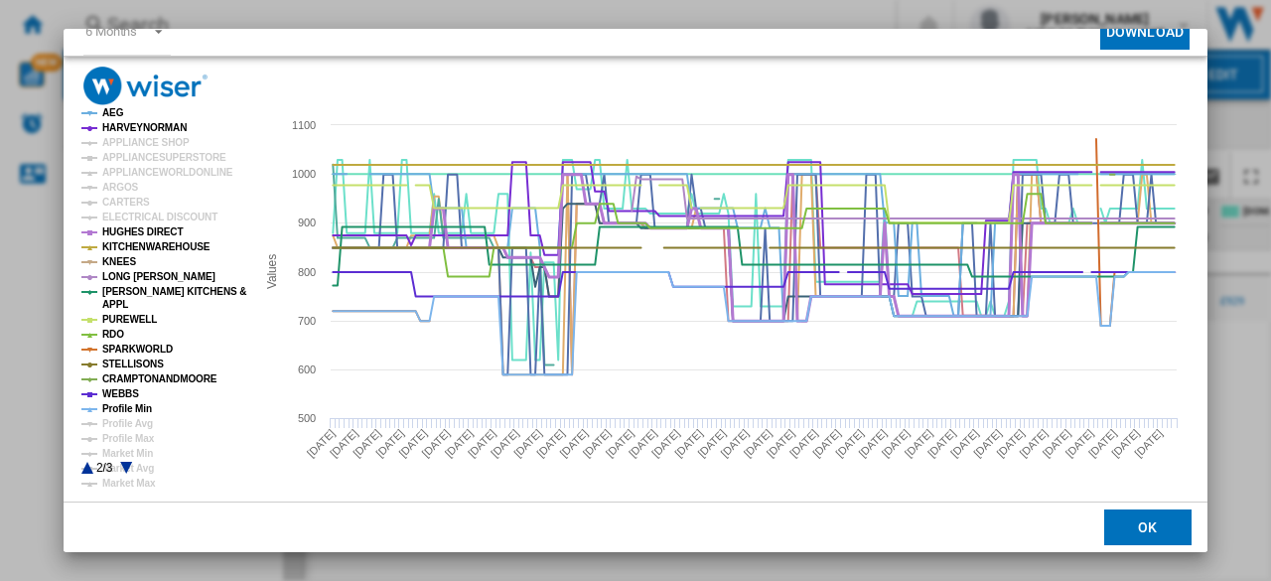
click at [134, 229] on tspan "HUGHES DIRECT" at bounding box center [142, 231] width 80 height 11
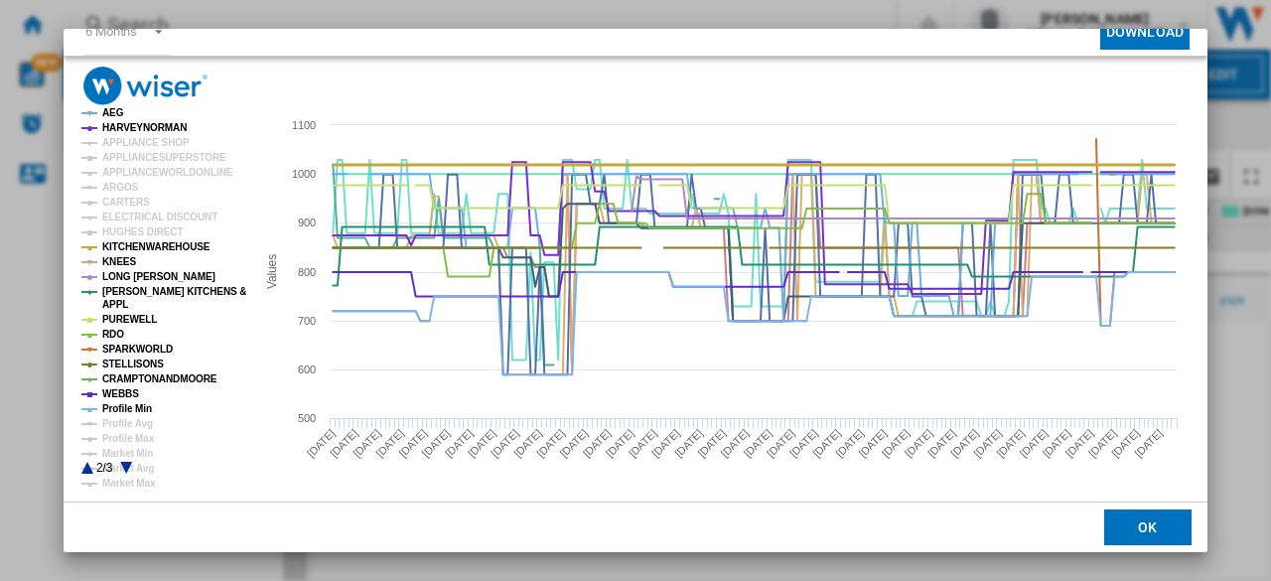
click at [131, 245] on tspan "KITCHENWAREHOUSE" at bounding box center [156, 246] width 108 height 11
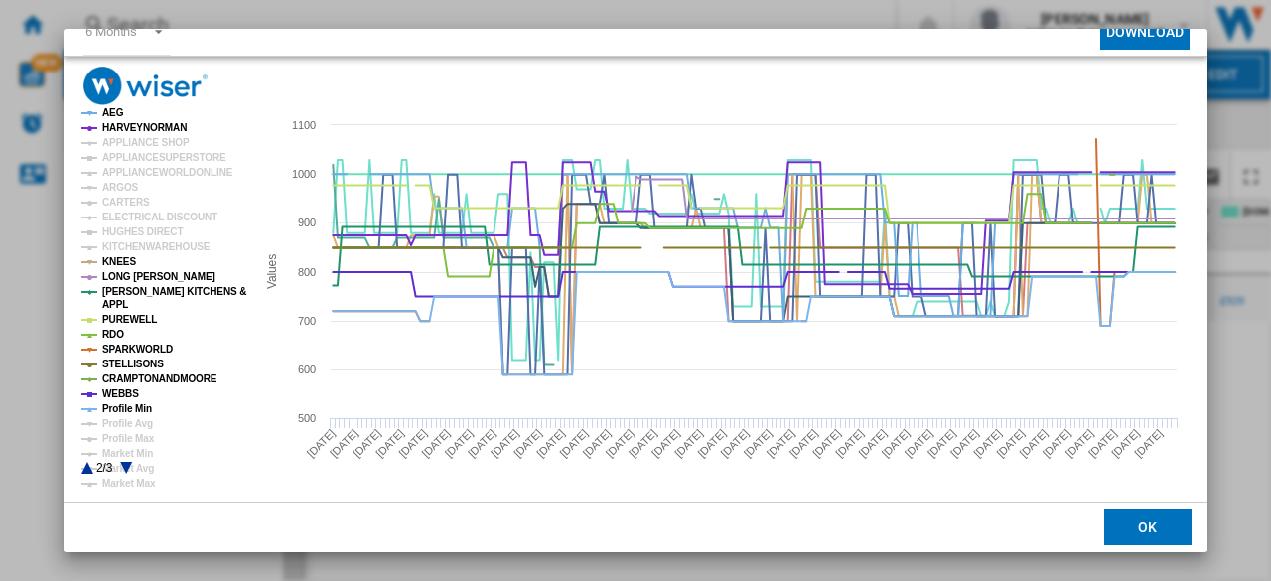
click at [125, 261] on tspan "KNEES" at bounding box center [119, 261] width 34 height 11
click at [125, 274] on tspan "LONG [PERSON_NAME]" at bounding box center [158, 276] width 113 height 11
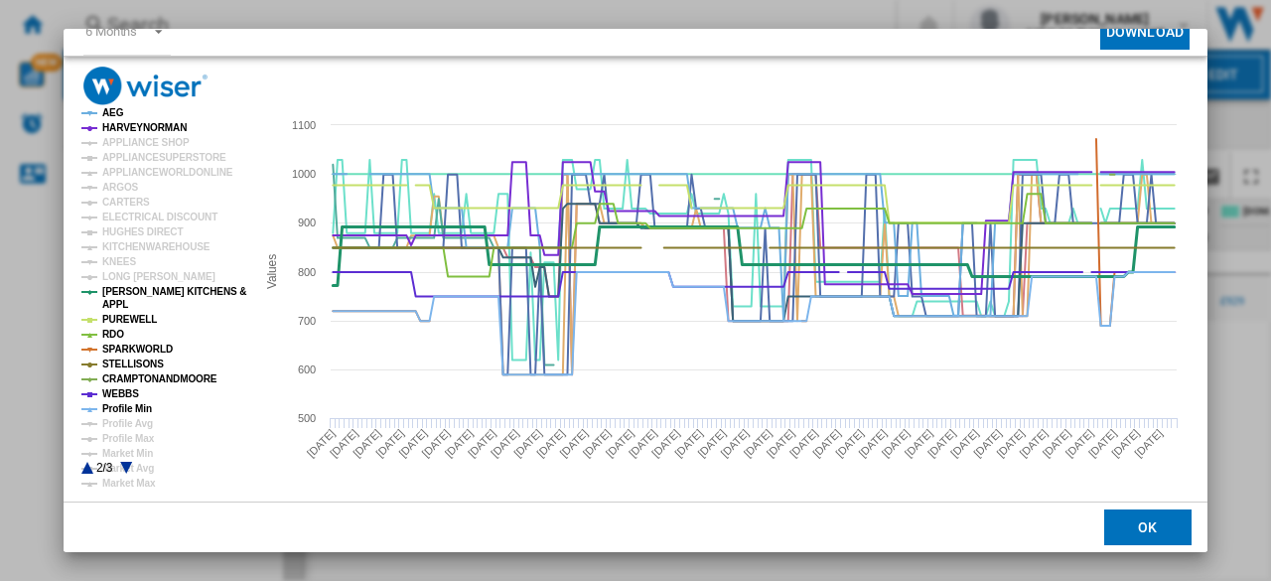
click at [118, 293] on tspan "[PERSON_NAME] KITCHENS &" at bounding box center [174, 291] width 144 height 11
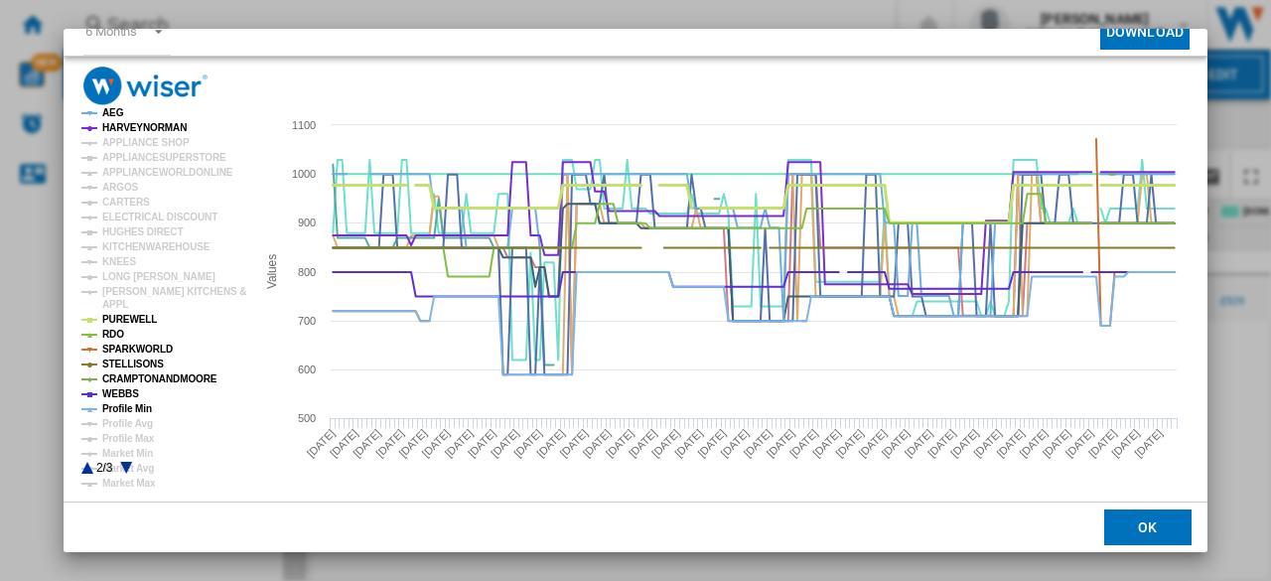
click at [117, 314] on tspan "PUREWELL" at bounding box center [129, 319] width 55 height 11
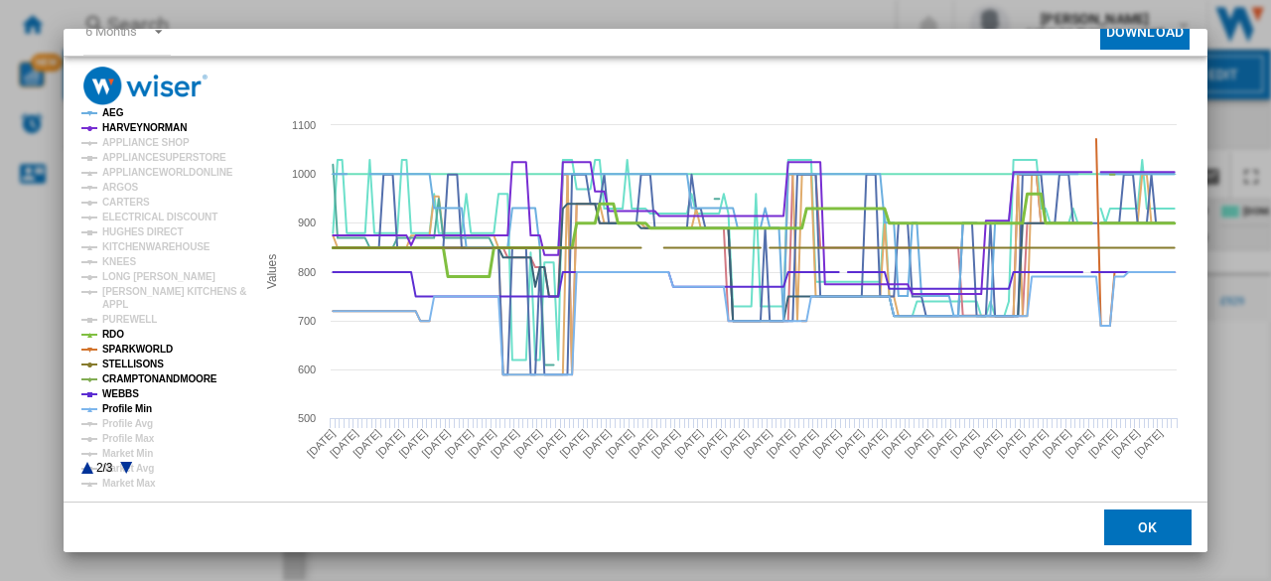
click at [116, 335] on tspan "RDO" at bounding box center [113, 334] width 22 height 11
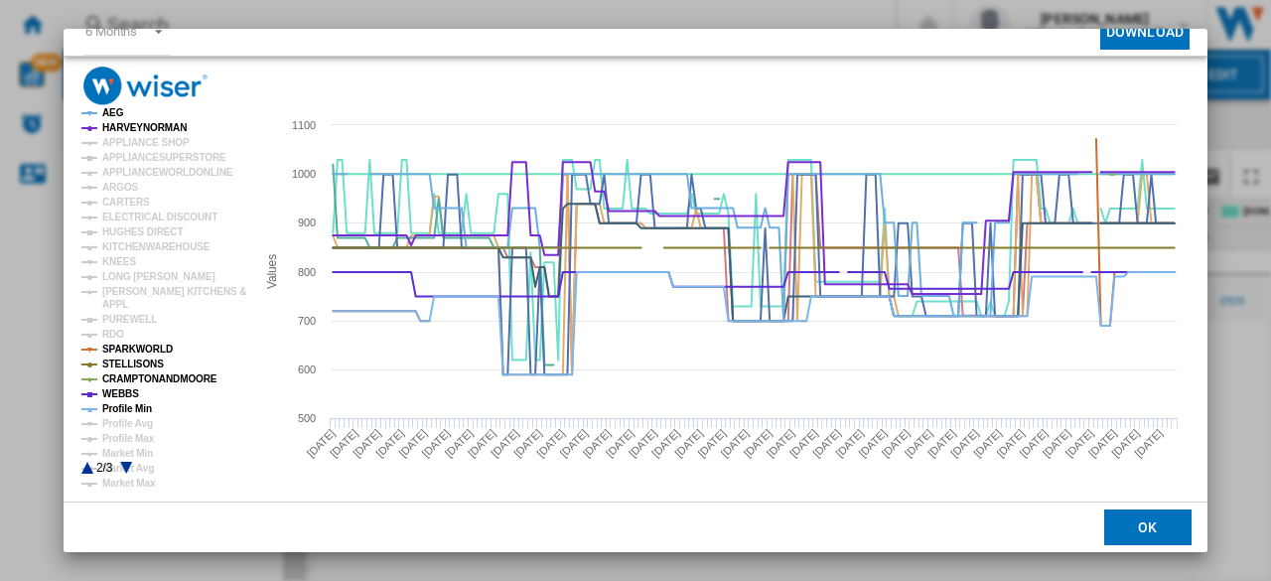
click at [116, 346] on tspan "SPARKWORLD" at bounding box center [137, 349] width 70 height 11
click at [117, 358] on tspan "STELLISONS" at bounding box center [133, 363] width 62 height 11
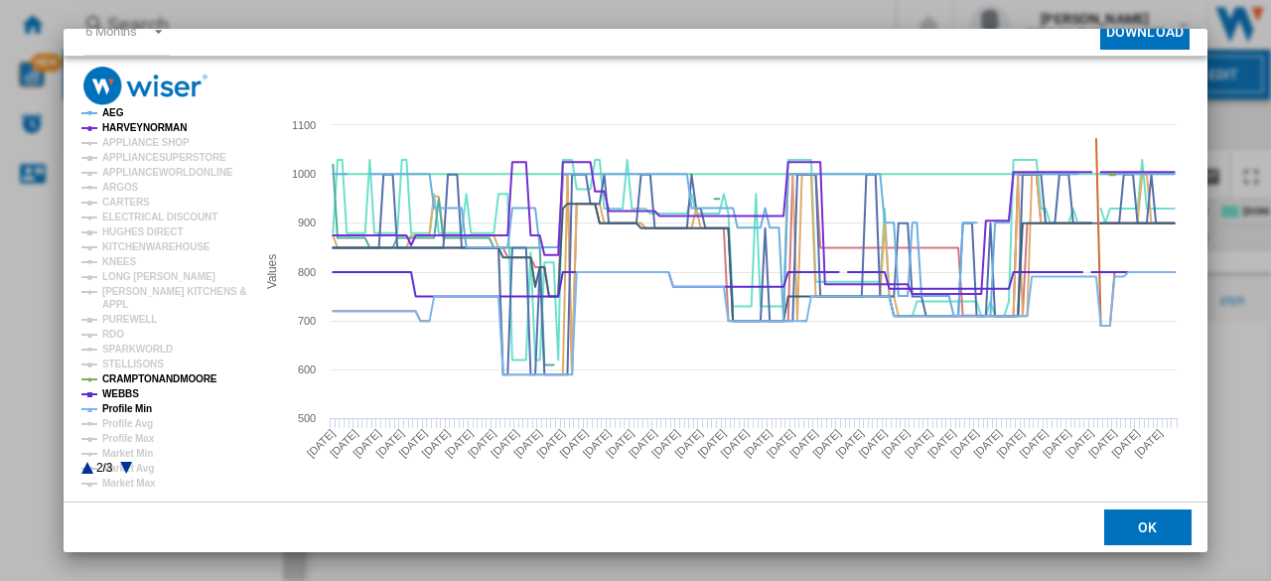
click at [118, 378] on tspan "CRAMPTONANDMOORE" at bounding box center [159, 378] width 115 height 11
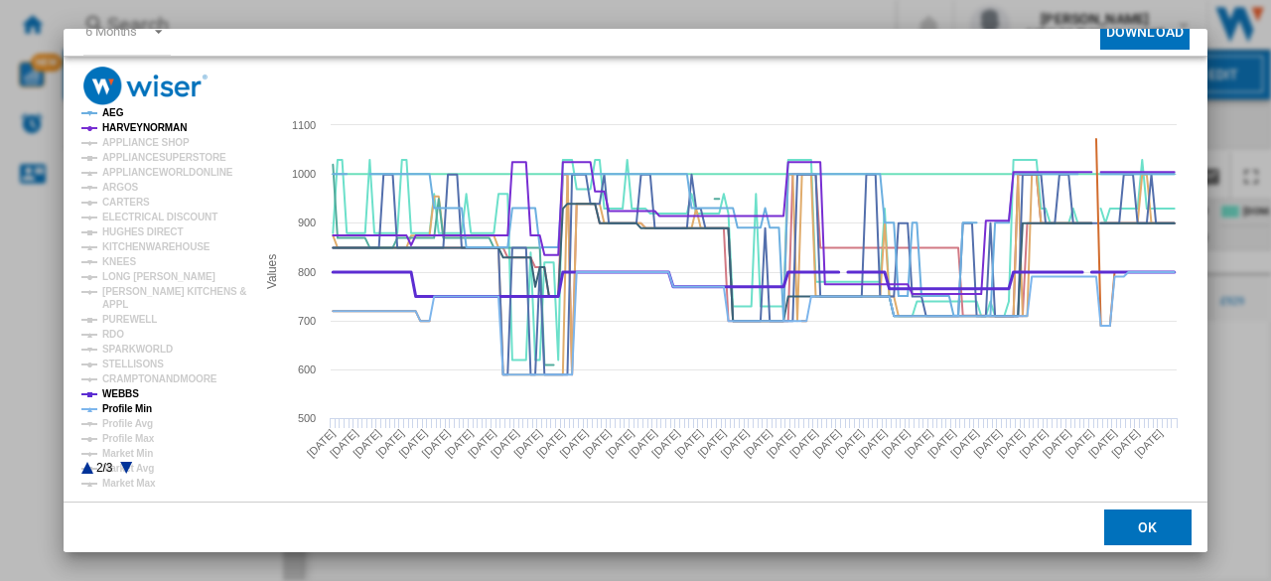
click at [118, 388] on tspan "WEBBS" at bounding box center [120, 393] width 37 height 11
